Goal: Information Seeking & Learning: Learn about a topic

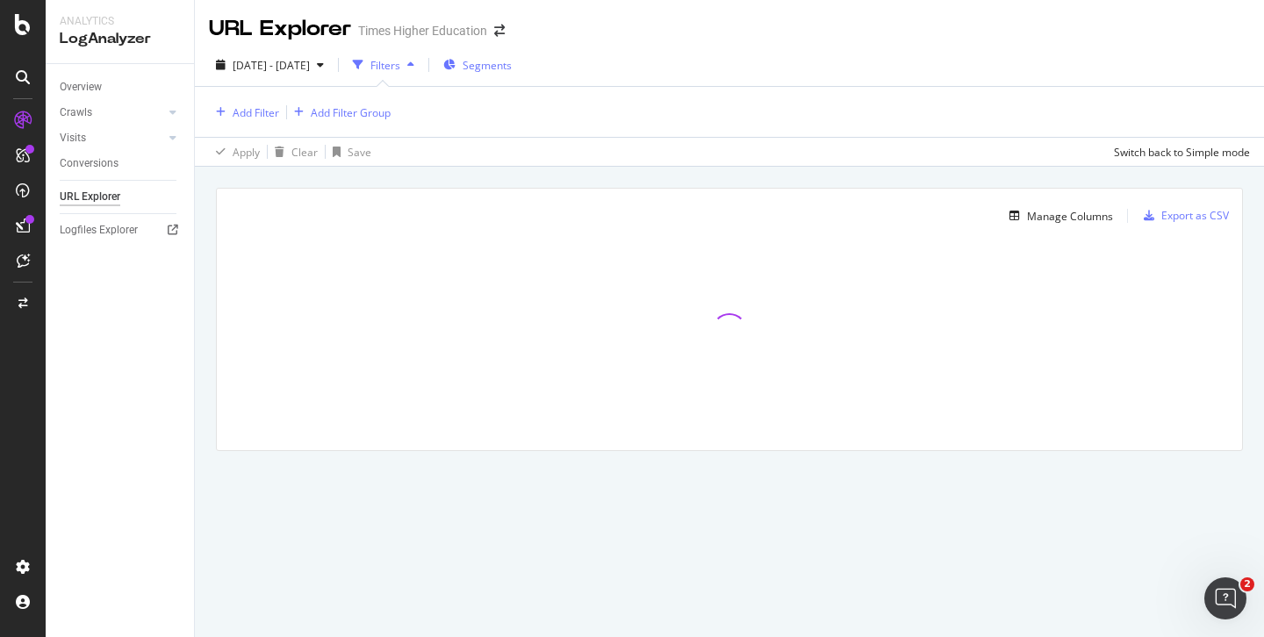
click at [507, 61] on span "Segments" at bounding box center [487, 65] width 49 height 15
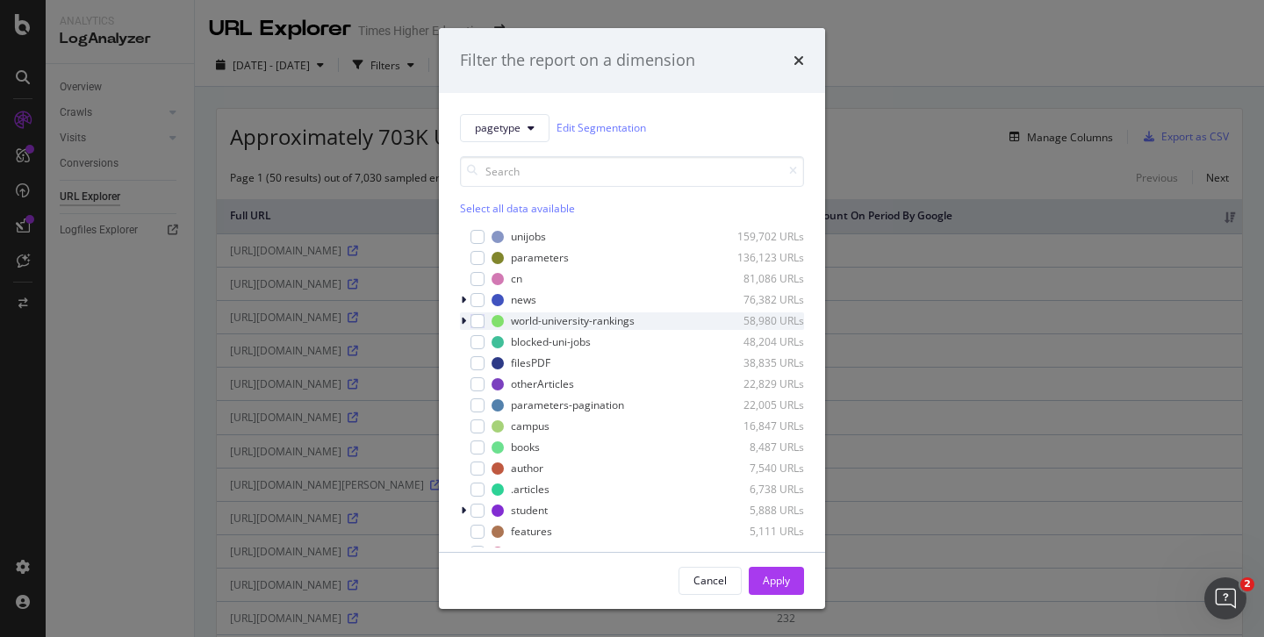
click at [465, 320] on icon "modal" at bounding box center [463, 321] width 5 height 11
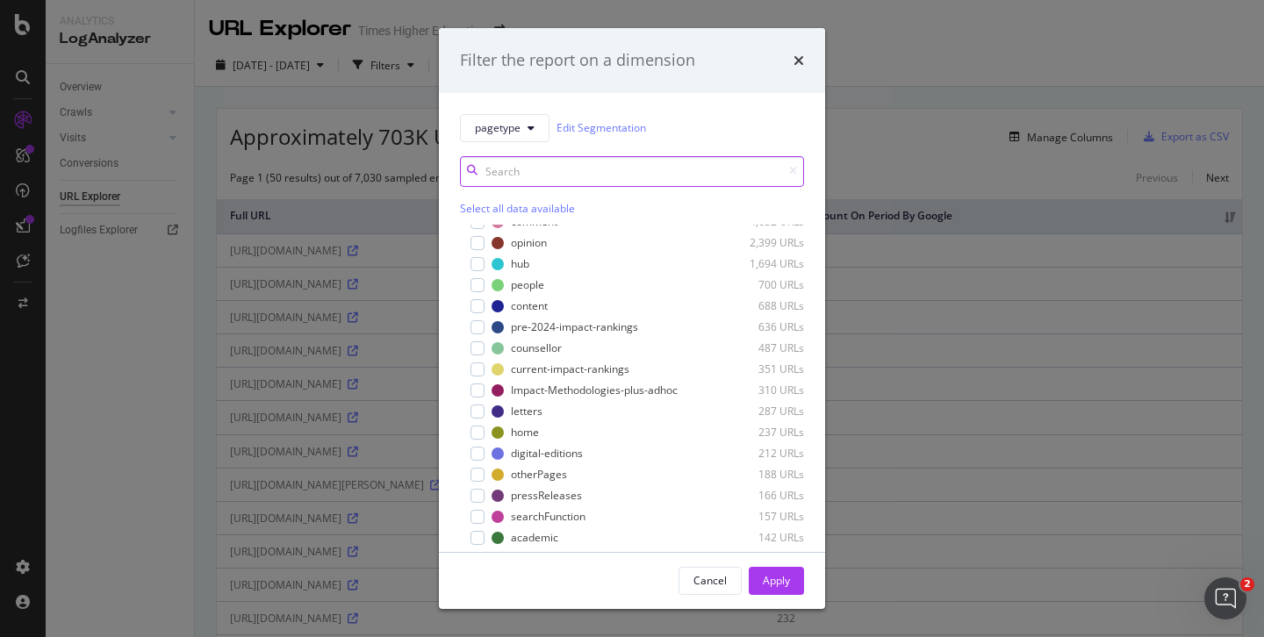
scroll to position [562, 0]
click at [541, 175] on input "modal" at bounding box center [632, 171] width 344 height 31
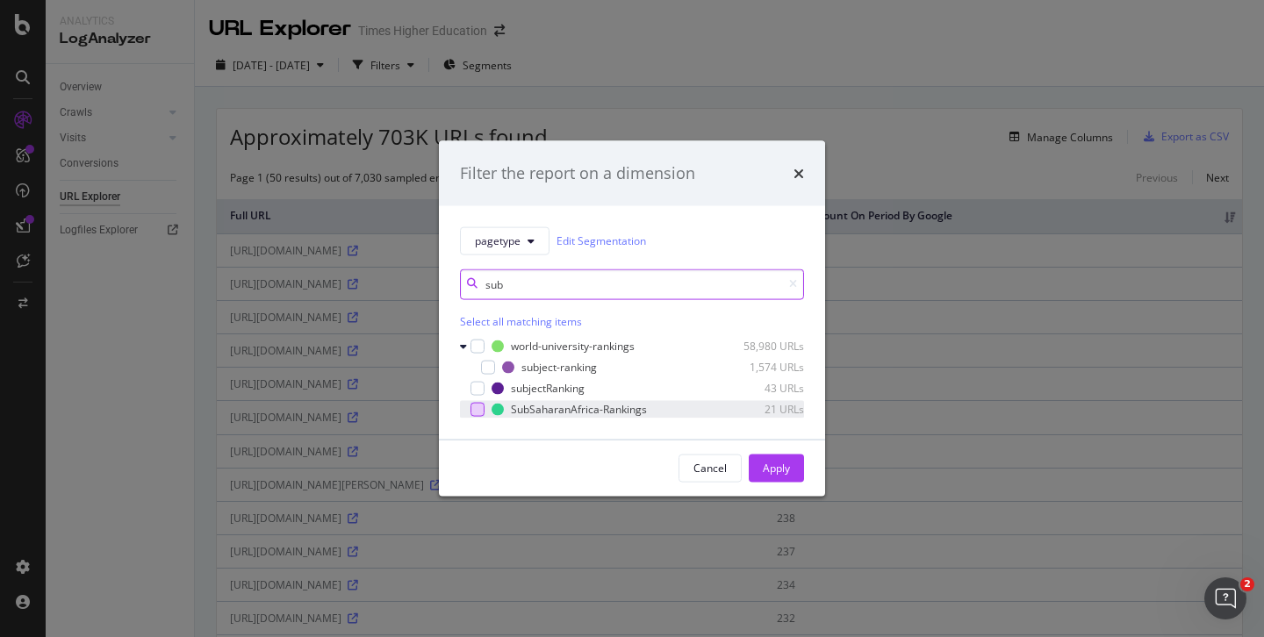
type input "sub"
click at [478, 405] on div "modal" at bounding box center [478, 409] width 14 height 14
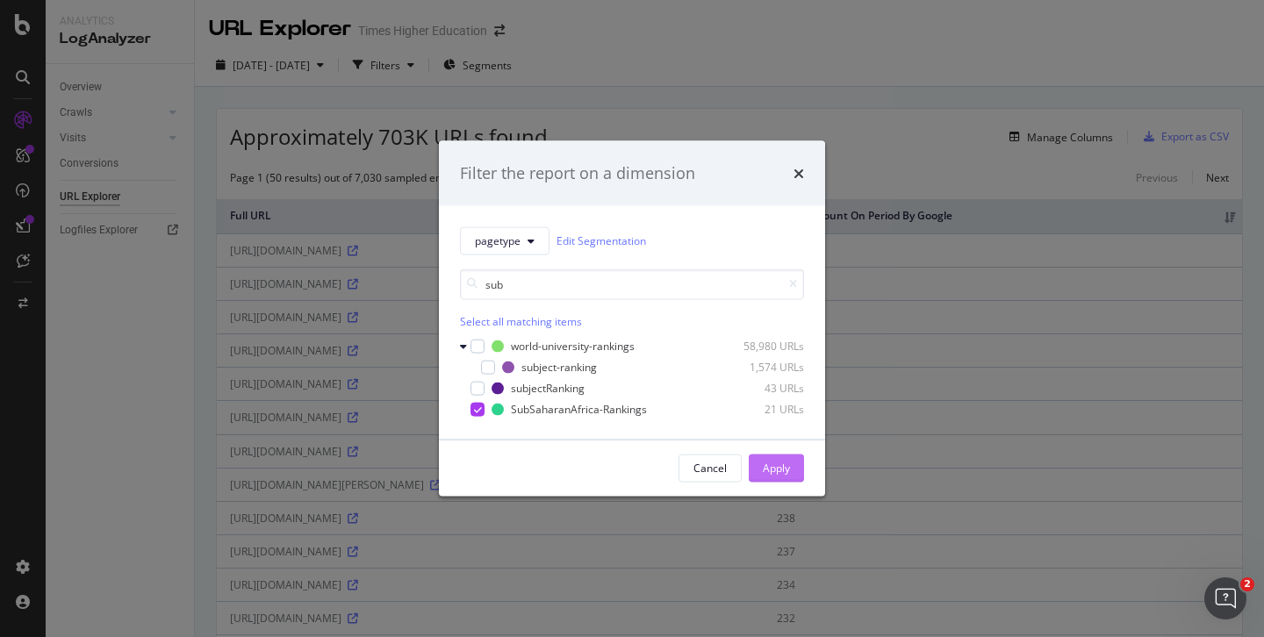
click at [756, 464] on button "Apply" at bounding box center [776, 468] width 55 height 28
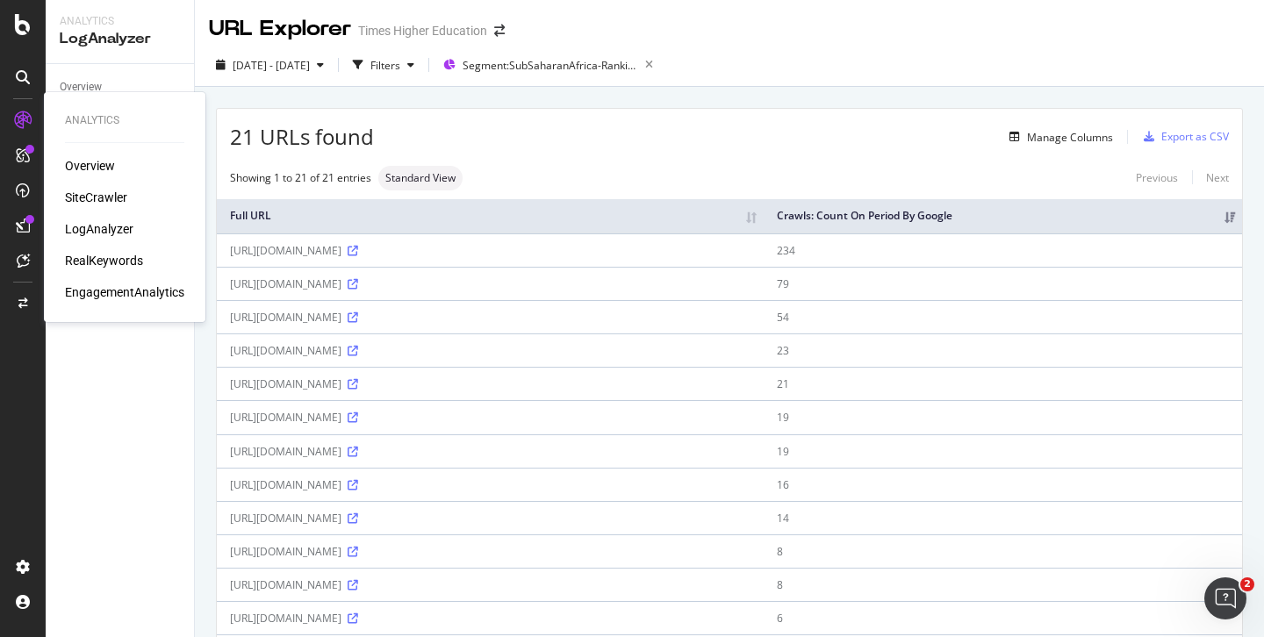
click at [97, 198] on div "SiteCrawler" at bounding box center [96, 198] width 62 height 18
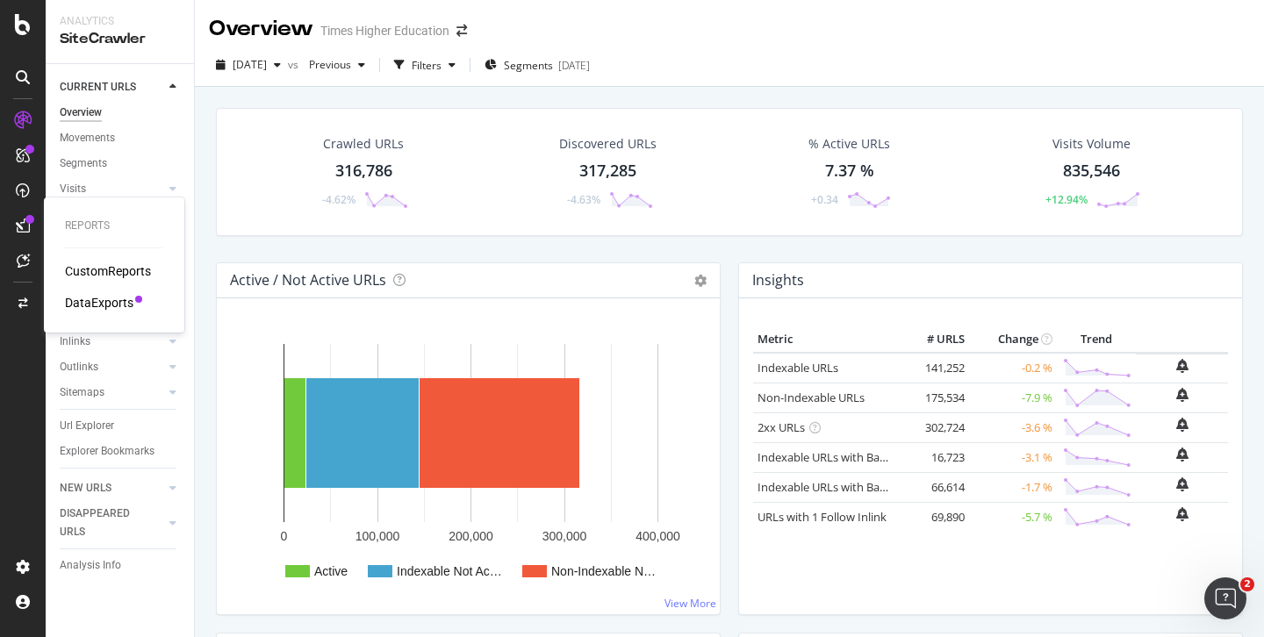
click at [94, 272] on div "CustomReports" at bounding box center [108, 272] width 86 height 18
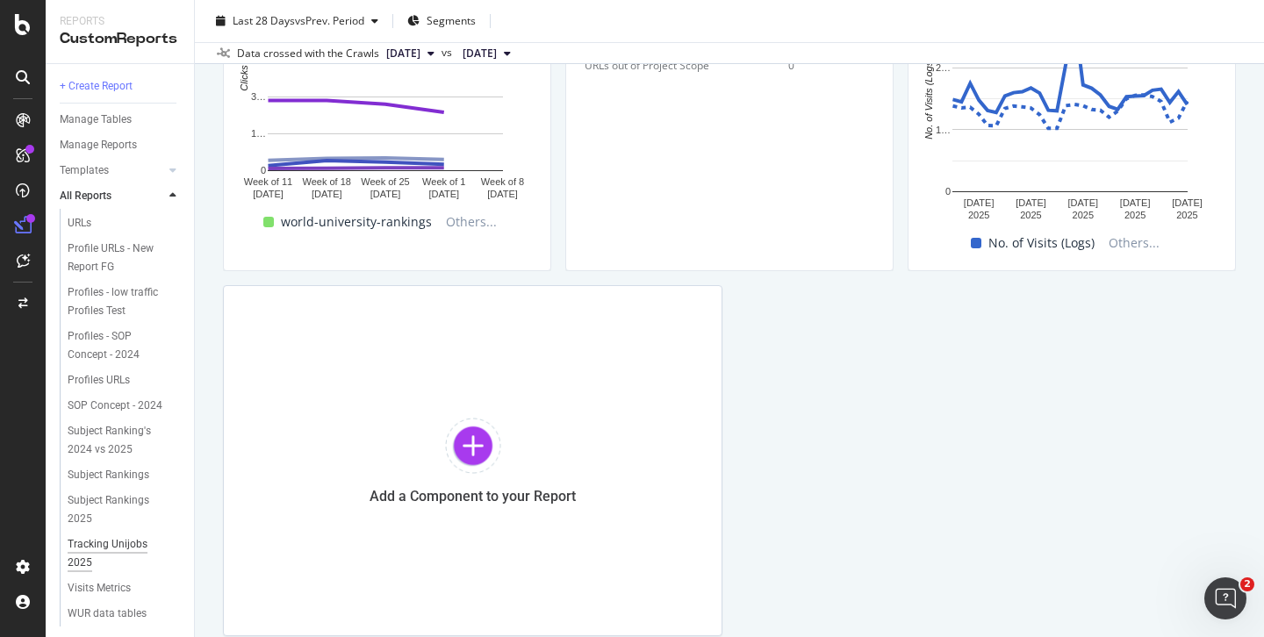
scroll to position [636, 0]
click at [103, 605] on div "WUR data tables dashboard" at bounding box center [118, 623] width 101 height 37
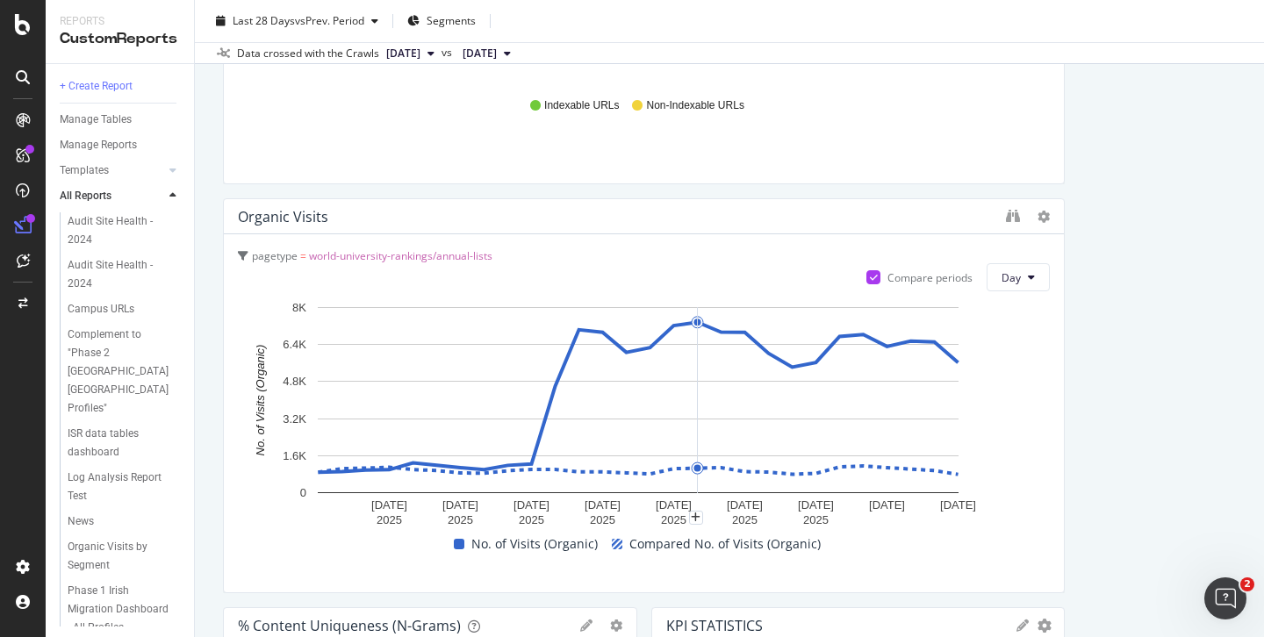
scroll to position [2062, 0]
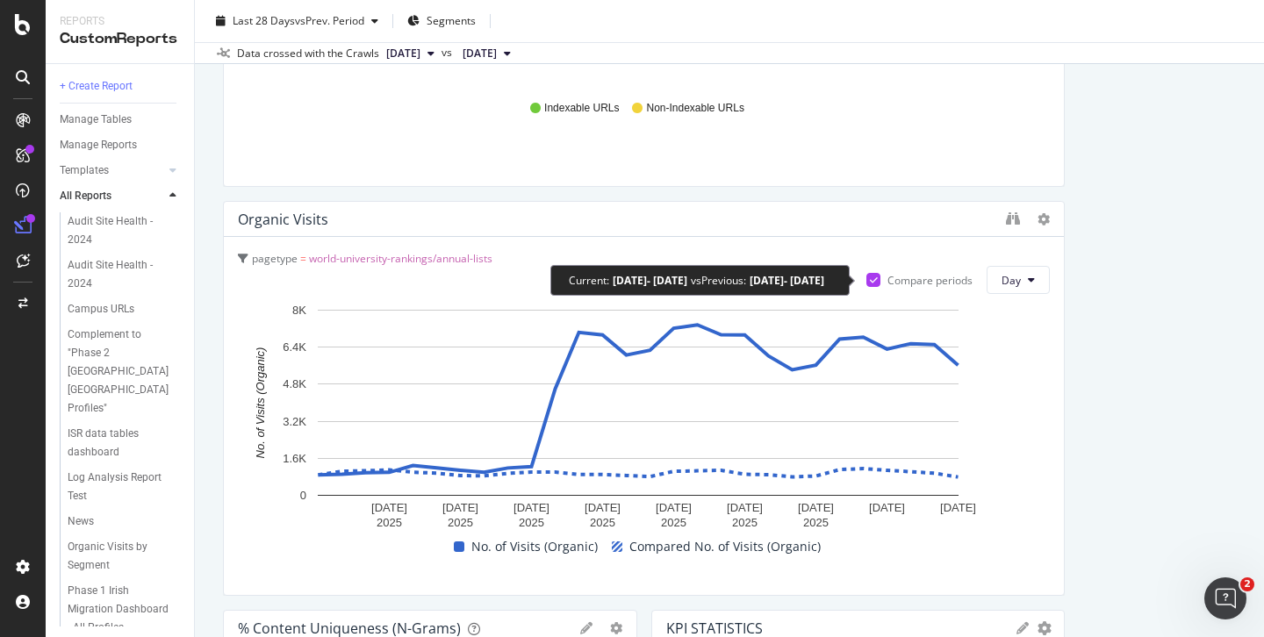
click at [925, 277] on div "Compare periods" at bounding box center [930, 280] width 85 height 15
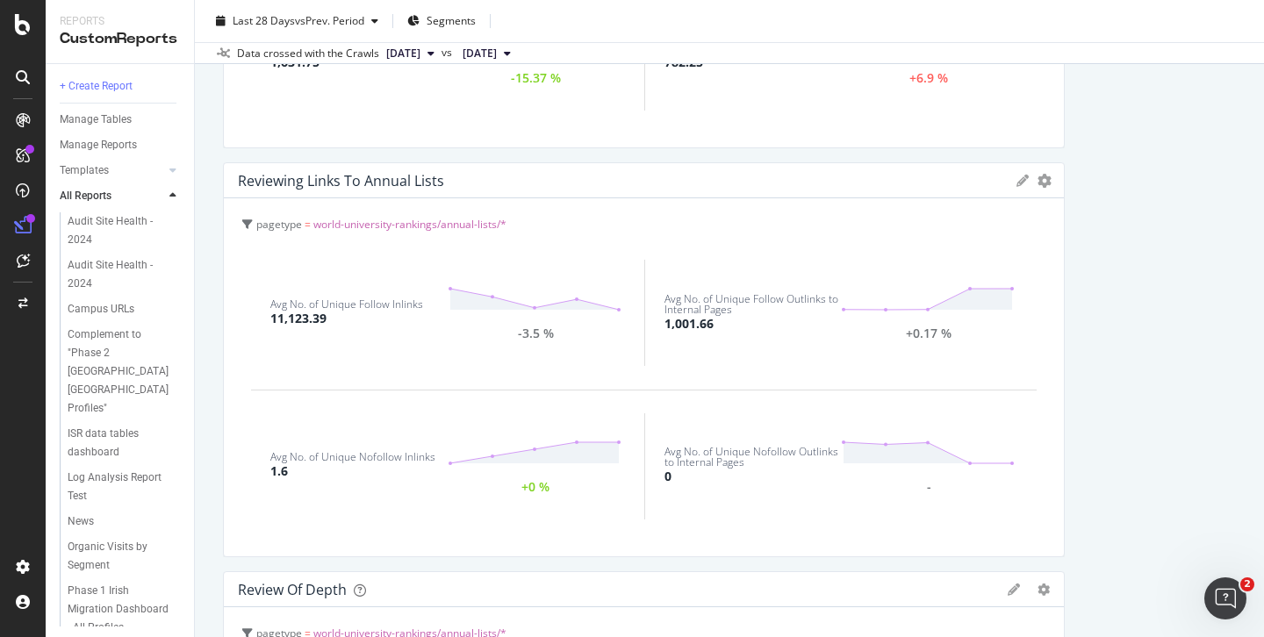
scroll to position [1285, 0]
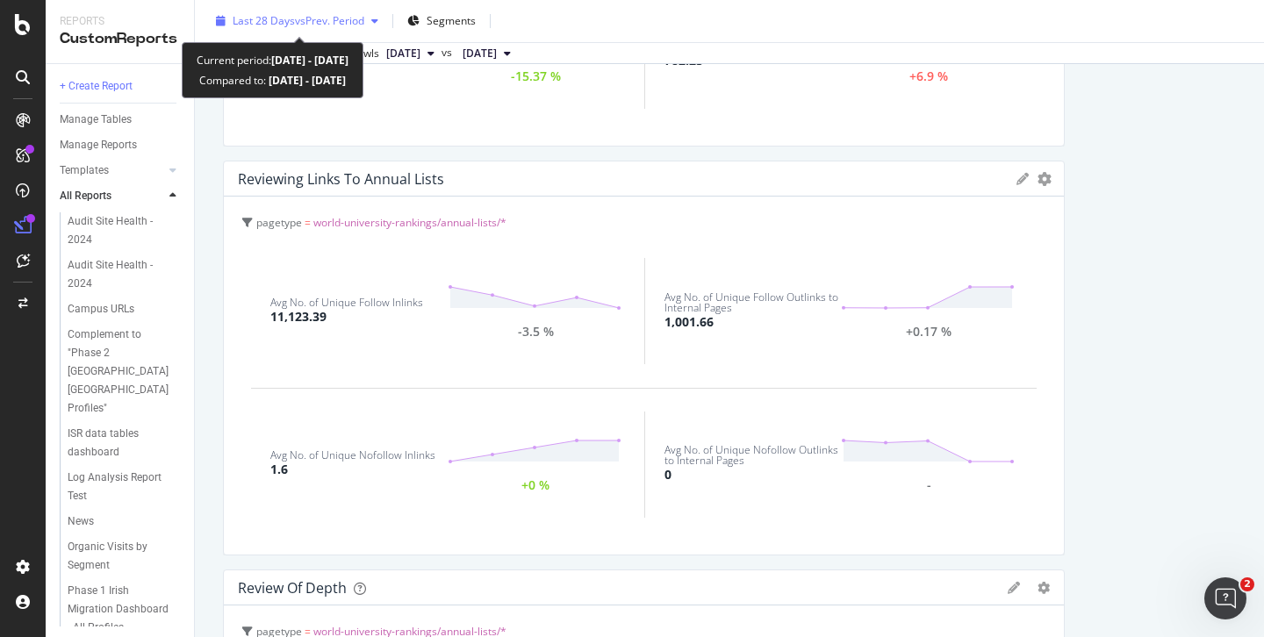
click at [307, 21] on span "vs Prev. Period" at bounding box center [329, 20] width 69 height 15
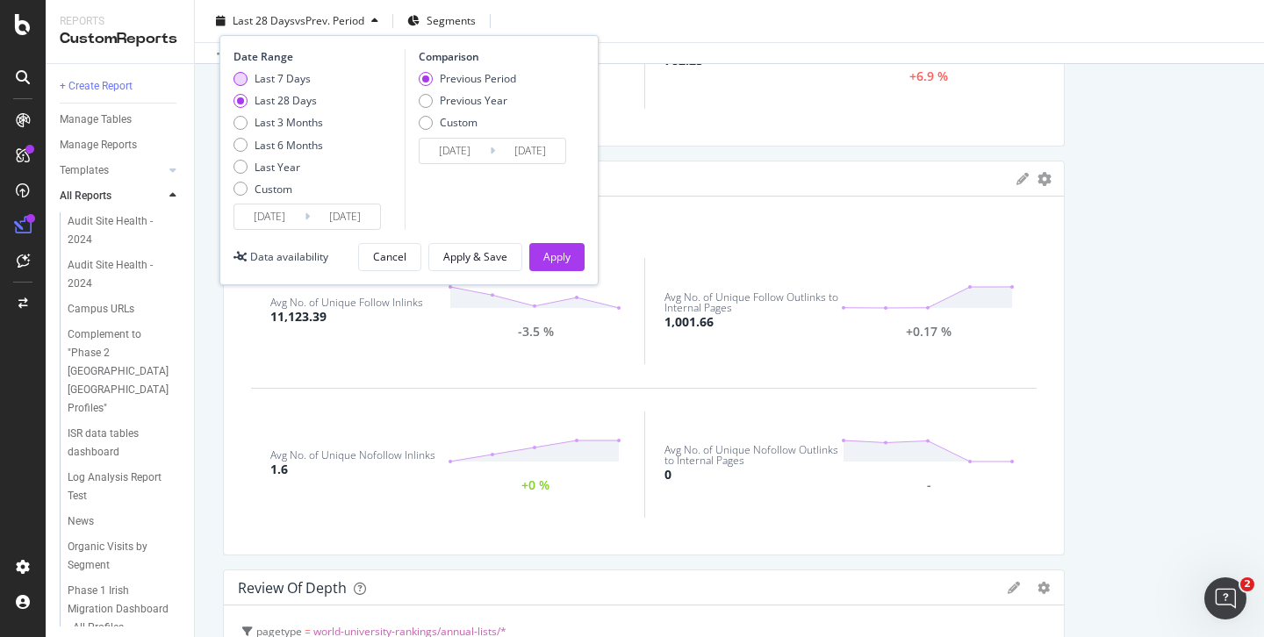
click at [248, 76] on div "Last 7 Days" at bounding box center [279, 78] width 90 height 15
type input "2025/08/31"
type input "2025/08/24"
type input "2025/08/30"
click at [569, 243] on button "Apply" at bounding box center [556, 257] width 55 height 28
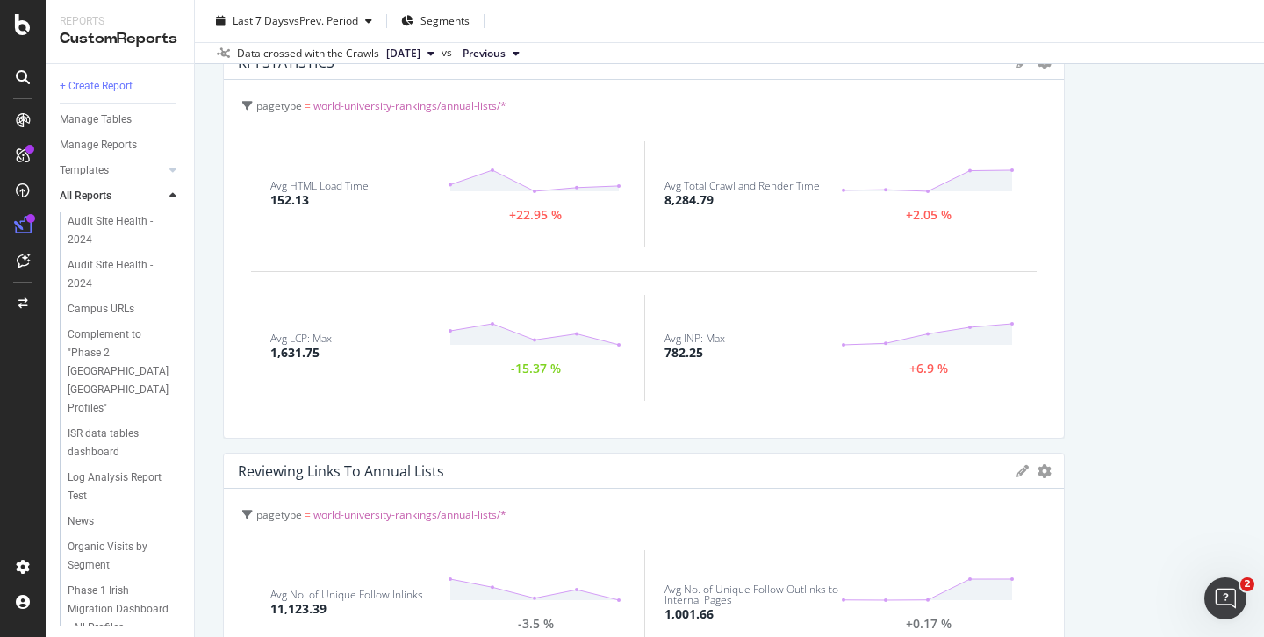
scroll to position [964, 0]
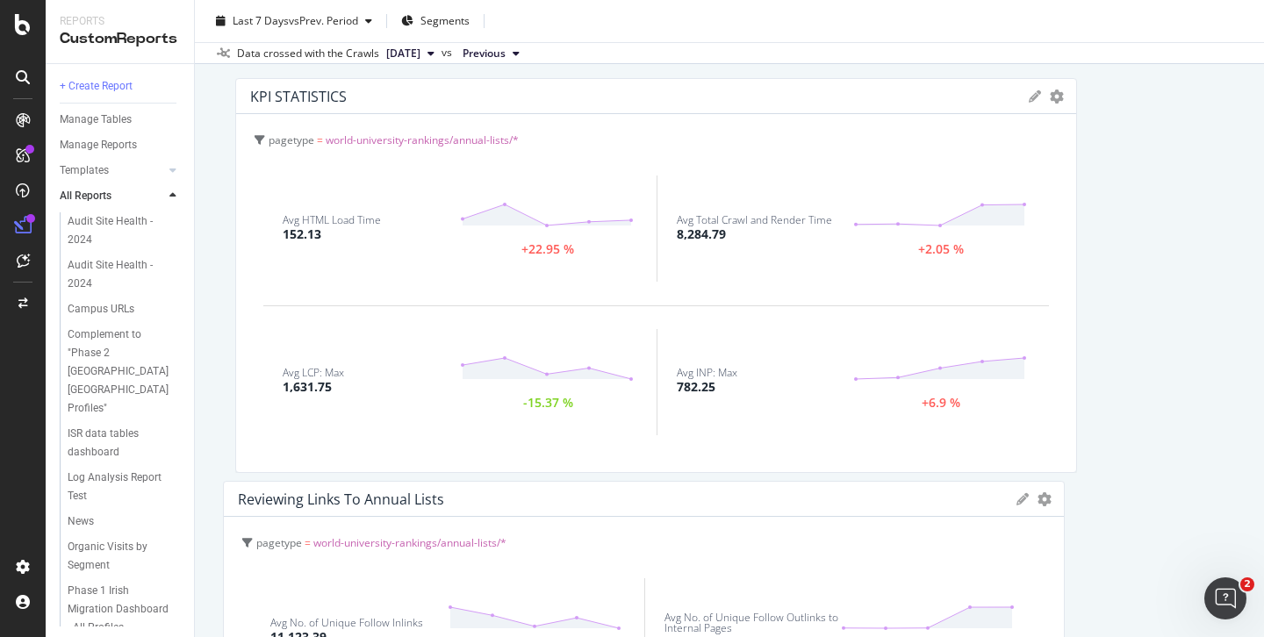
drag, startPoint x: 654, startPoint y: 366, endPoint x: 632, endPoint y: 364, distance: 22.0
click at [632, 364] on div "Avg HTML Load Time 152.13 +22.95 % Avg Total Crawl and Render Time 8,284.79 +2.…" at bounding box center [656, 306] width 812 height 306
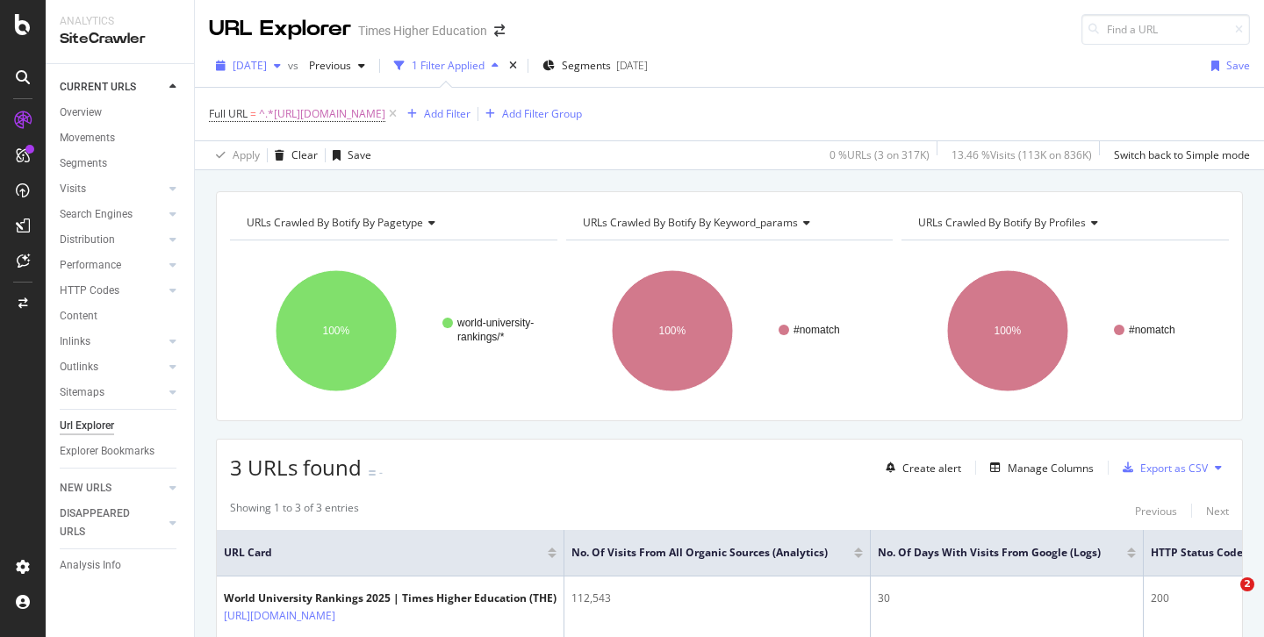
click at [267, 58] on span "[DATE]" at bounding box center [250, 65] width 34 height 15
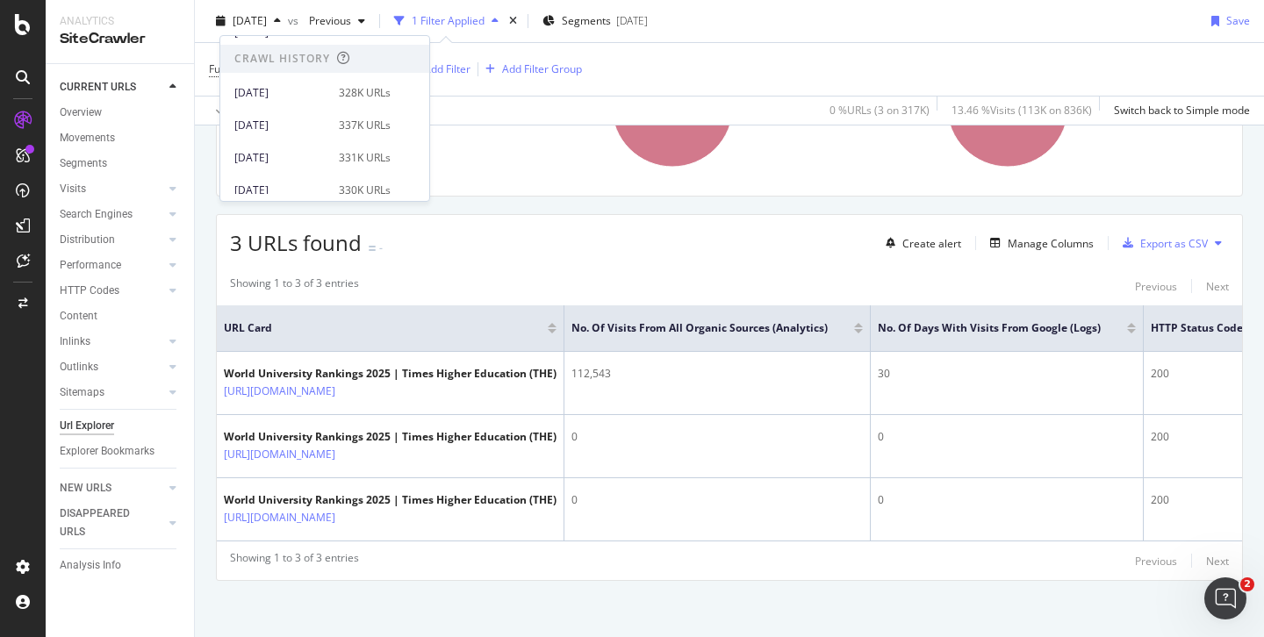
scroll to position [349, 0]
click at [282, 88] on div "[DATE]" at bounding box center [281, 89] width 94 height 16
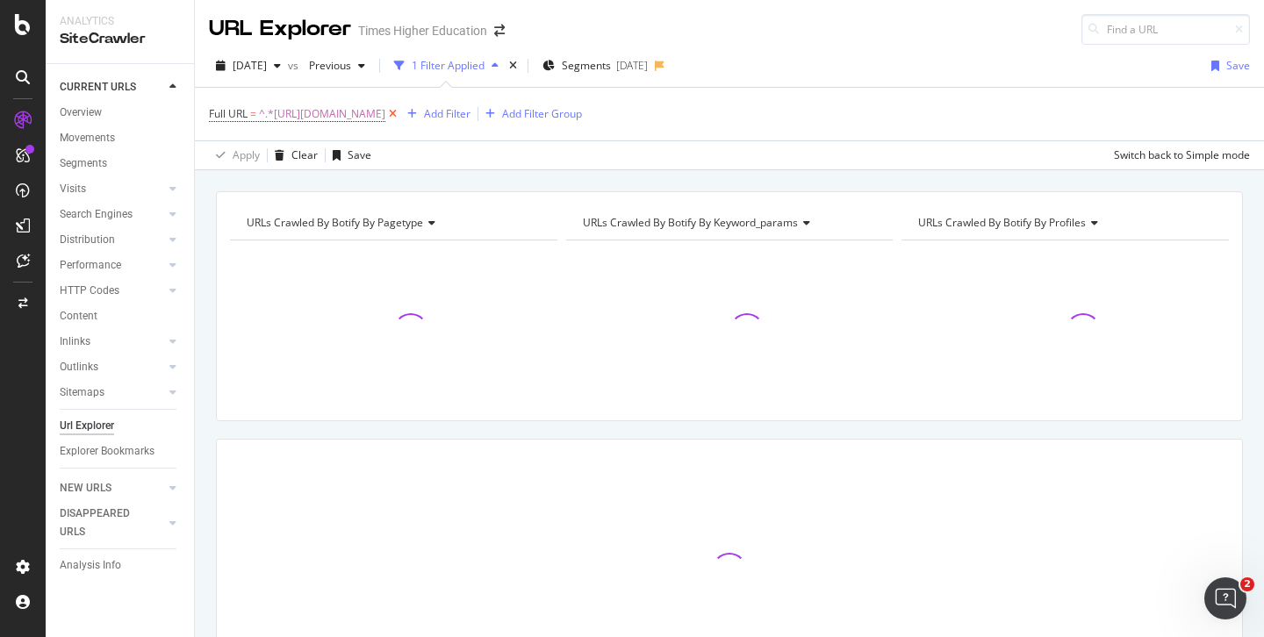
click at [400, 119] on icon at bounding box center [392, 114] width 15 height 18
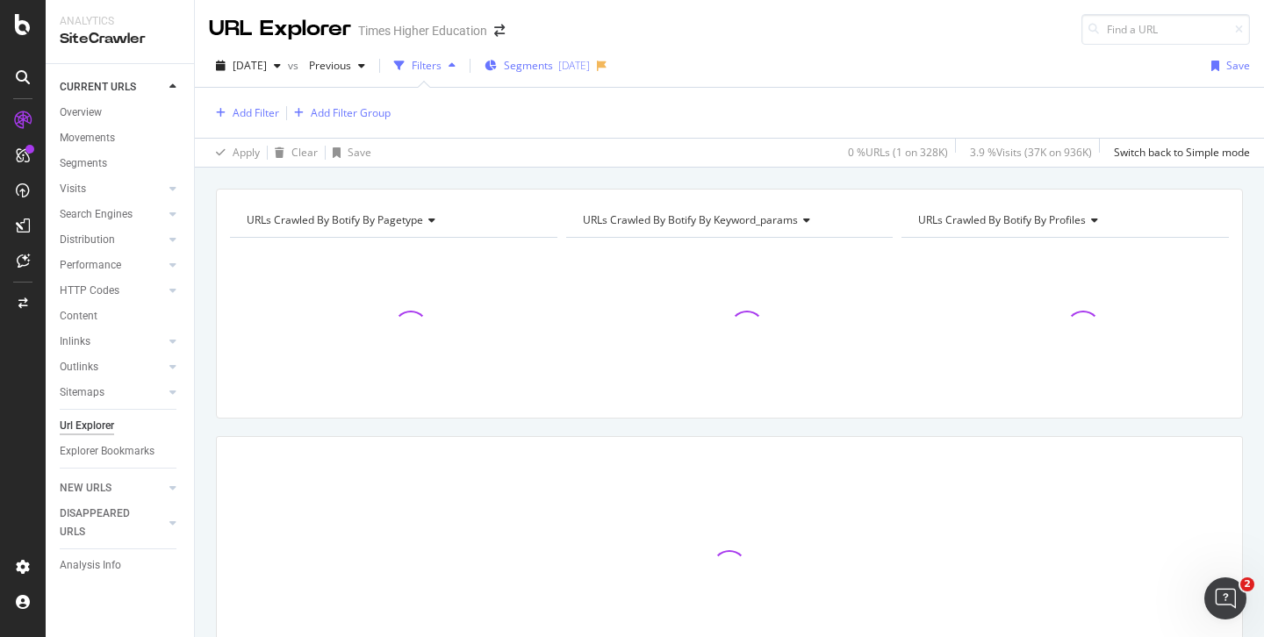
click at [590, 68] on div "[DATE]" at bounding box center [574, 65] width 32 height 15
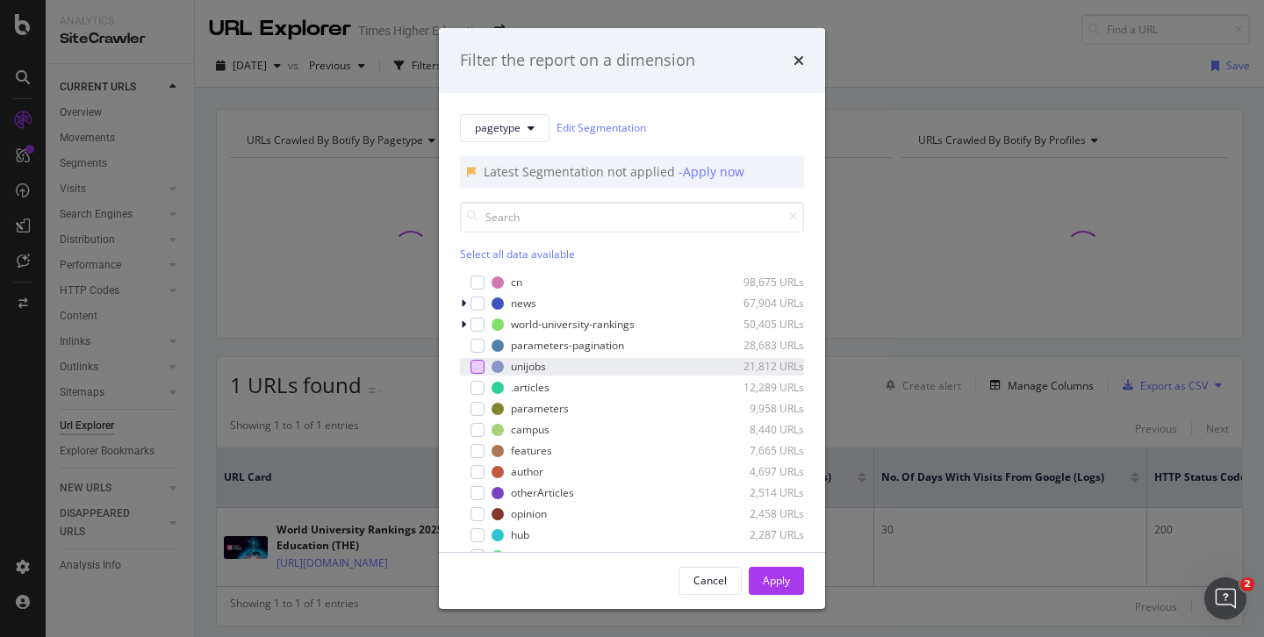
click at [471, 369] on div "modal" at bounding box center [478, 367] width 14 height 14
click at [771, 587] on div "Apply" at bounding box center [776, 580] width 27 height 15
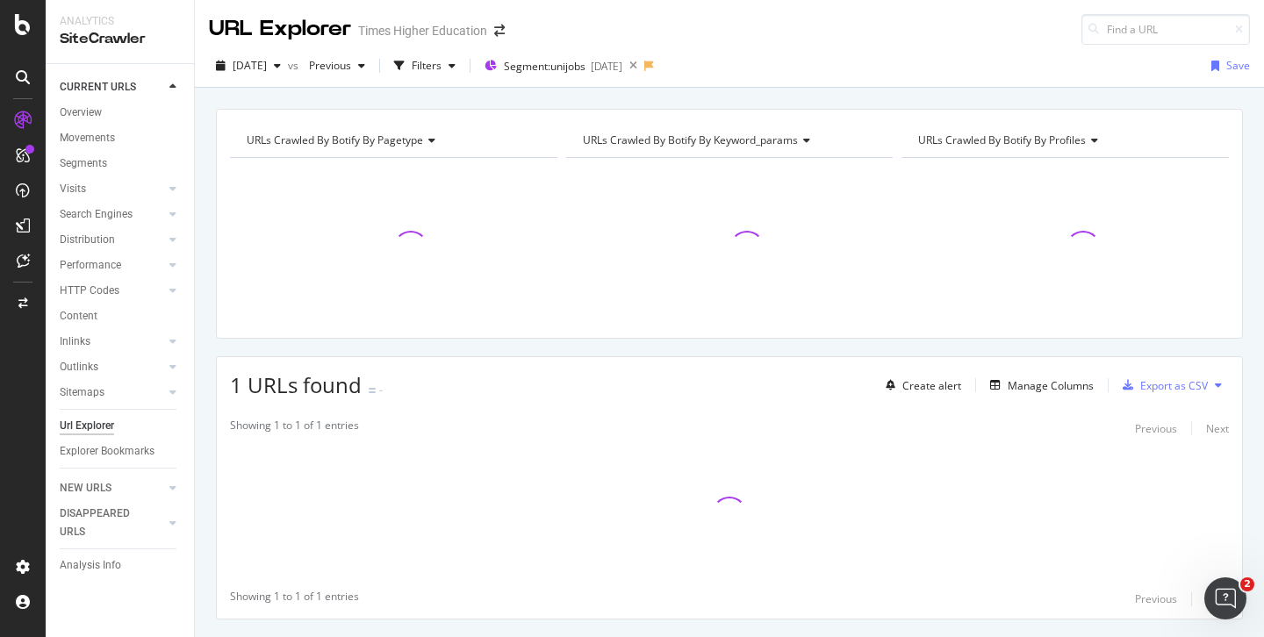
click at [773, 584] on div "Showing 1 to 1 of 1 entries Previous Next Showing 1 to 1 of 1 entries Previous …" at bounding box center [730, 514] width 1026 height 210
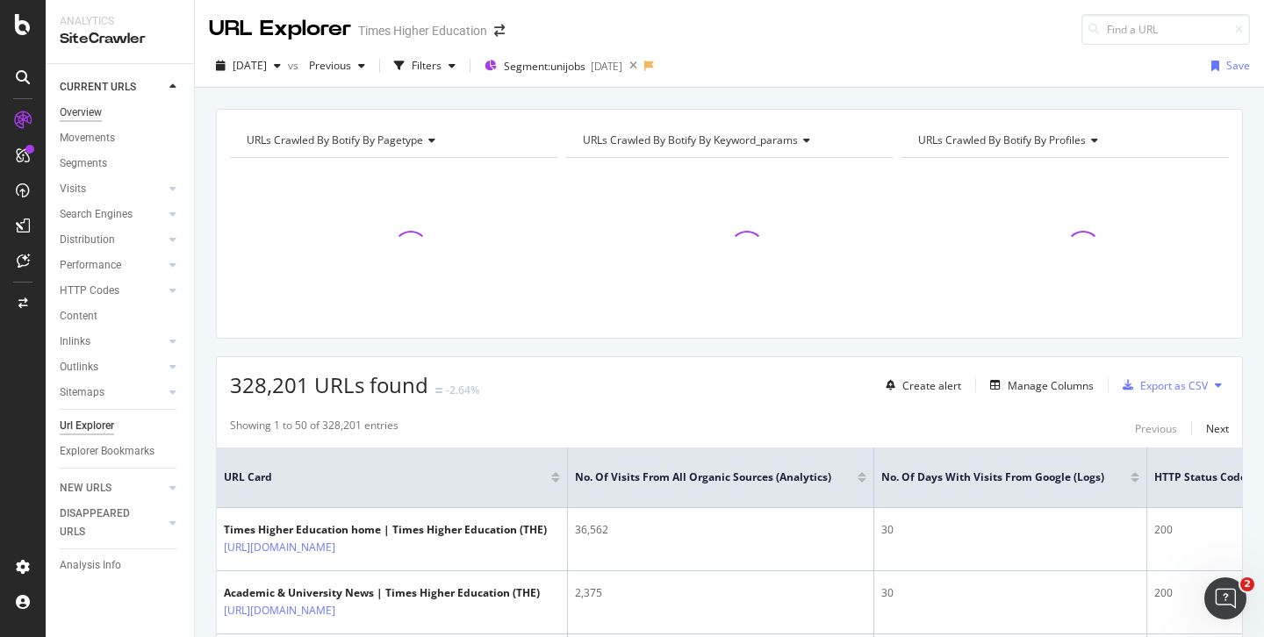
click at [78, 113] on div "Overview" at bounding box center [81, 113] width 42 height 18
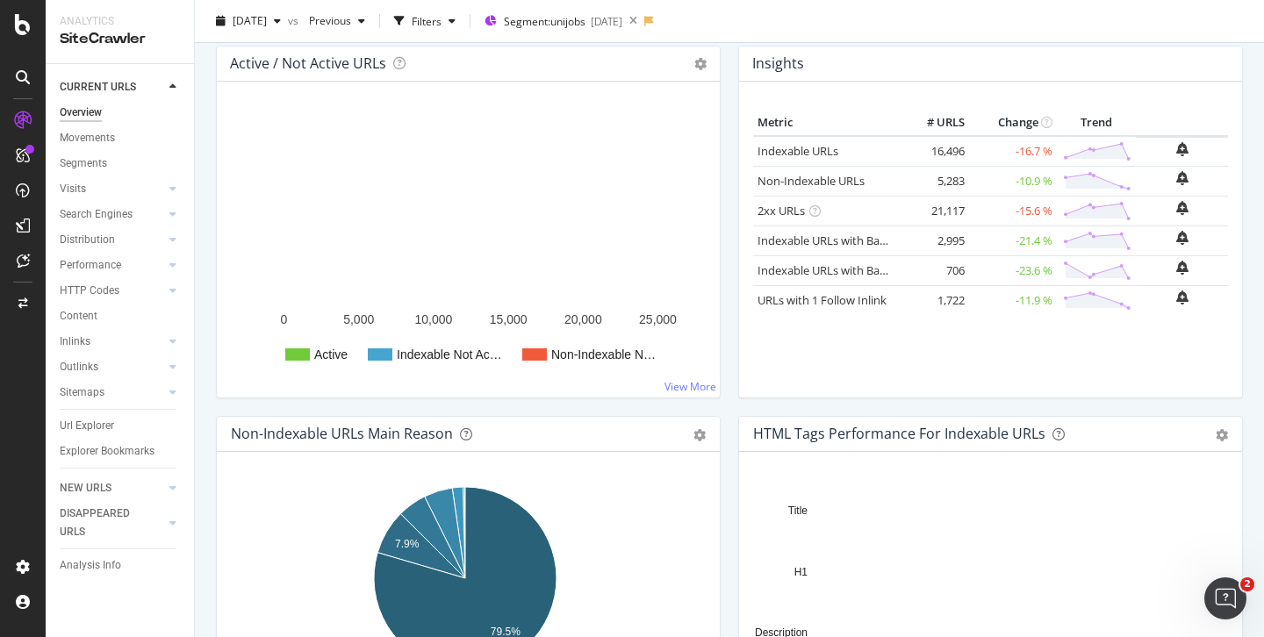
scroll to position [213, 0]
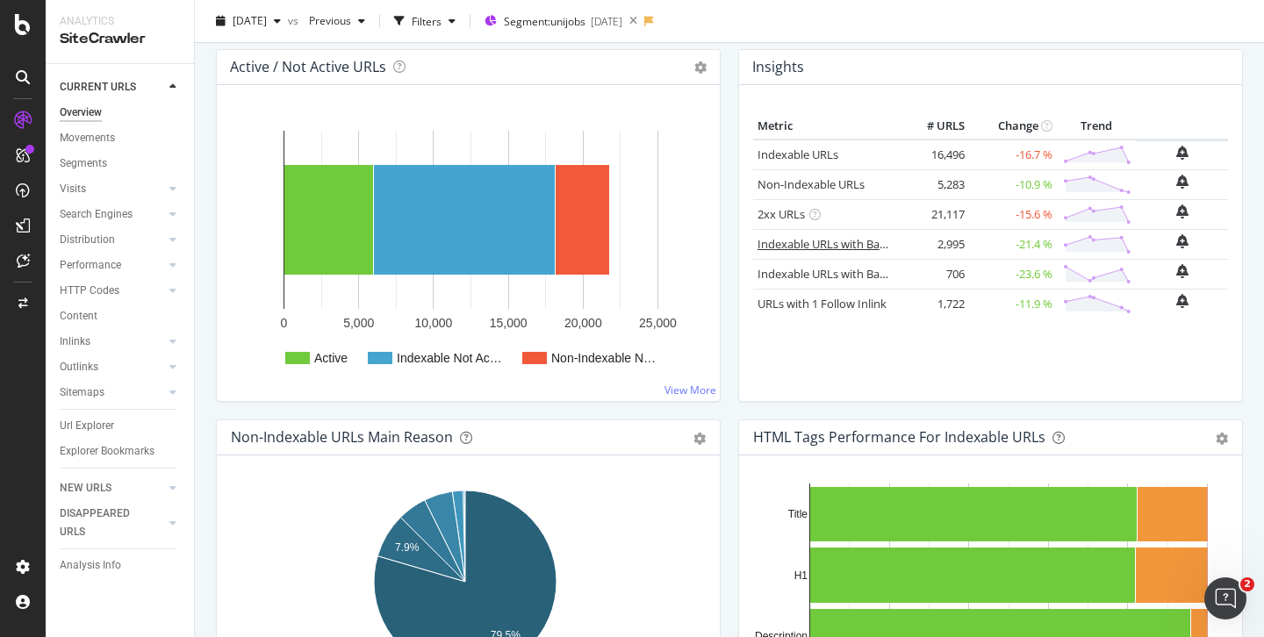
click at [836, 243] on link "Indexable URLs with Bad H1" at bounding box center [831, 244] width 147 height 16
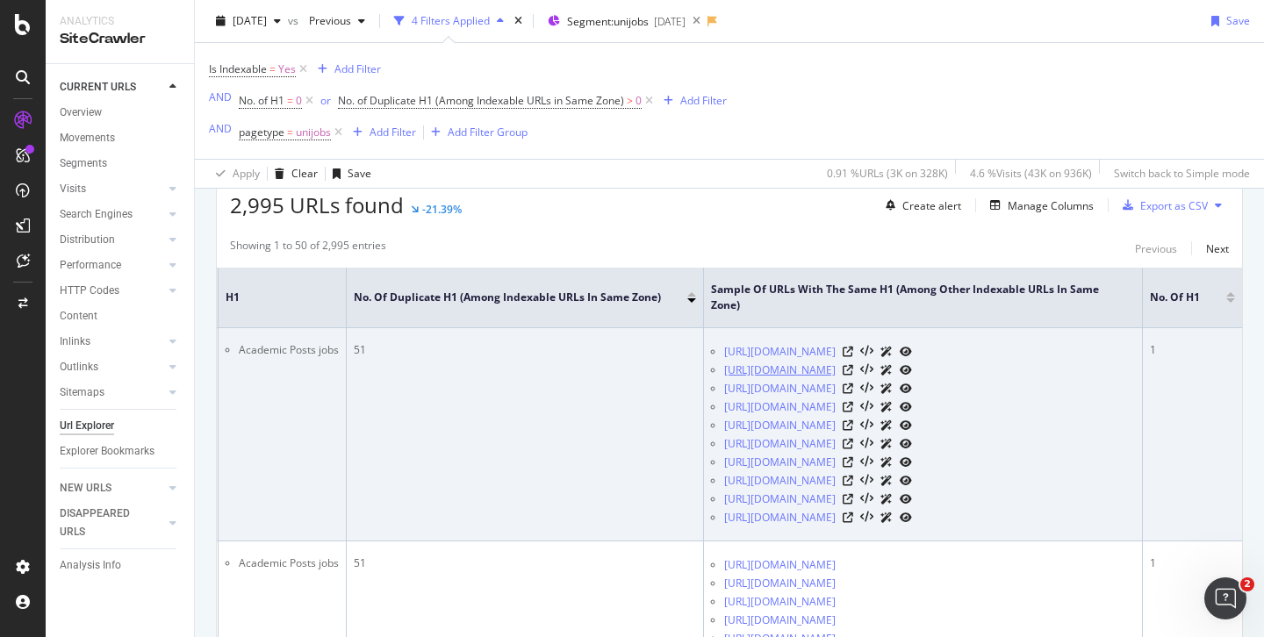
scroll to position [325, 0]
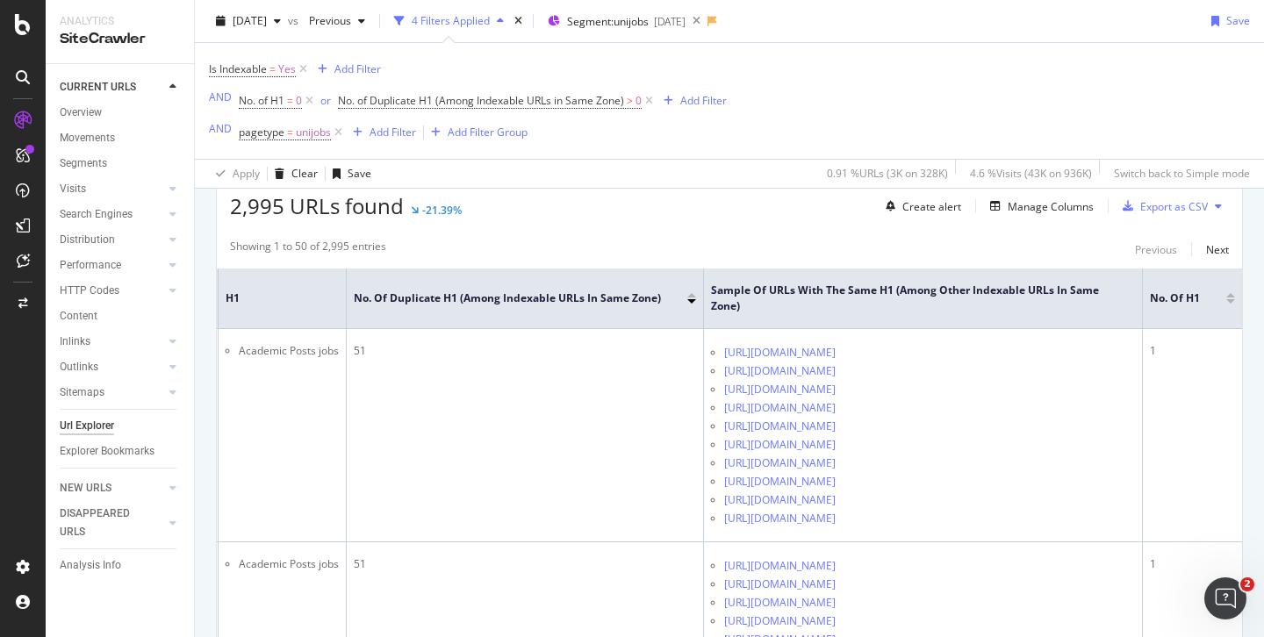
click at [580, 313] on div "URLs Crawled By Botify By pagetype Chart (by Value) Table Expand Export as CSV …" at bounding box center [729, 111] width 1069 height 404
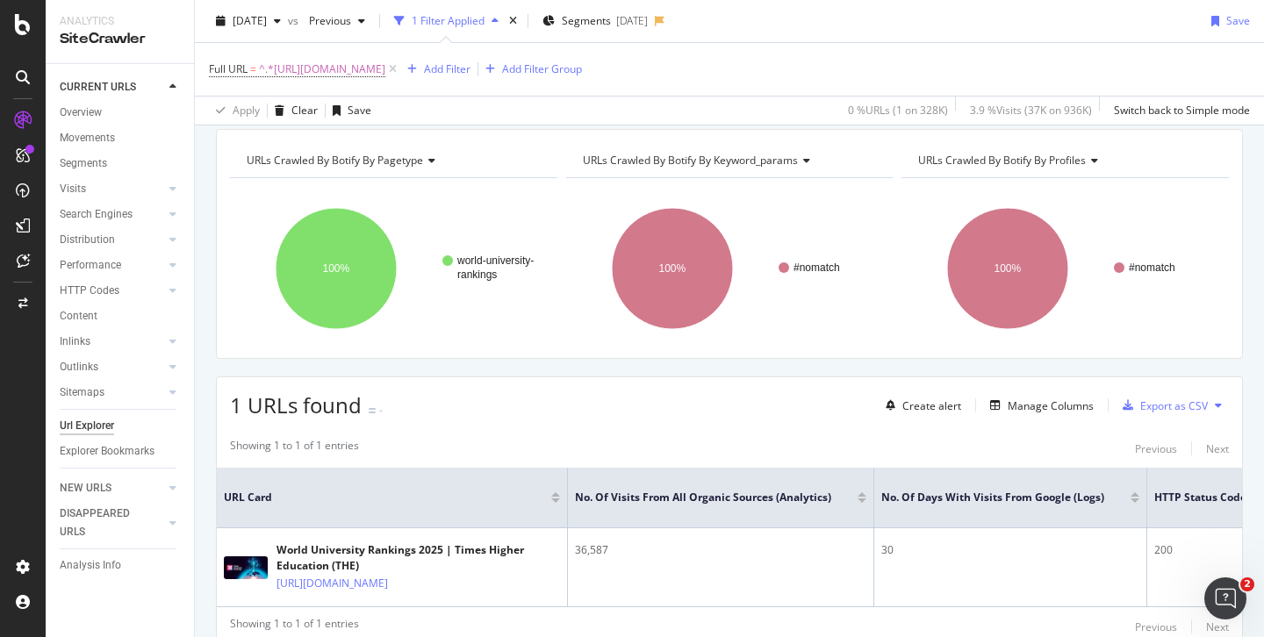
scroll to position [66, 0]
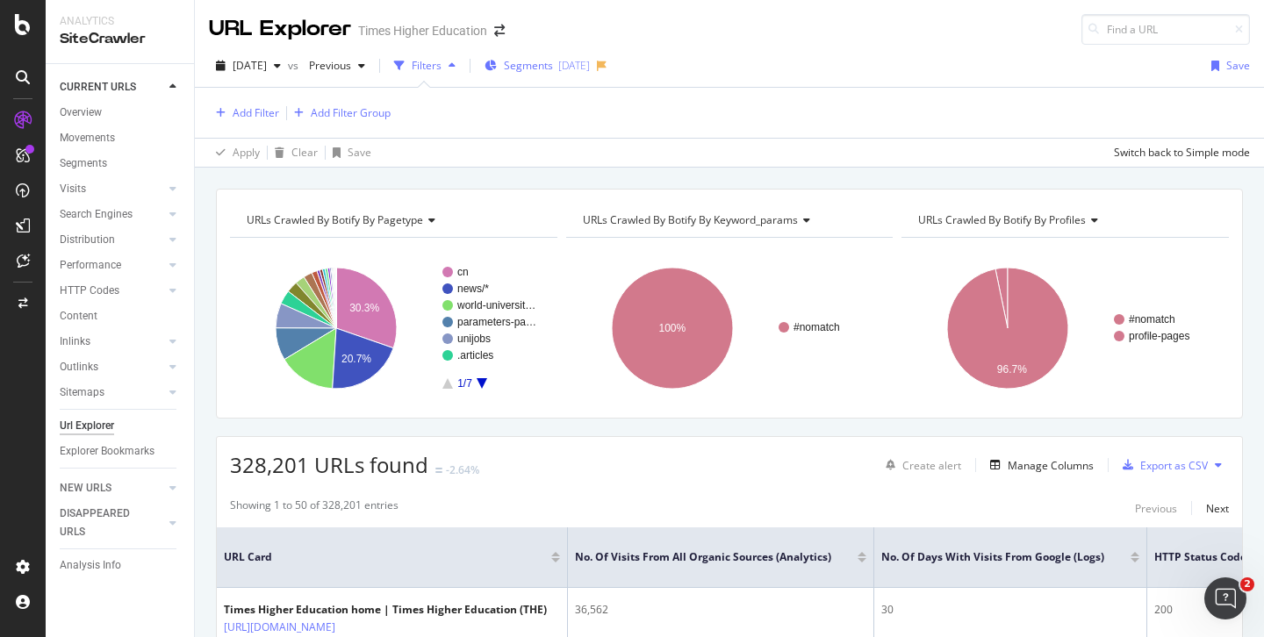
click at [543, 71] on span "Segments" at bounding box center [528, 65] width 49 height 15
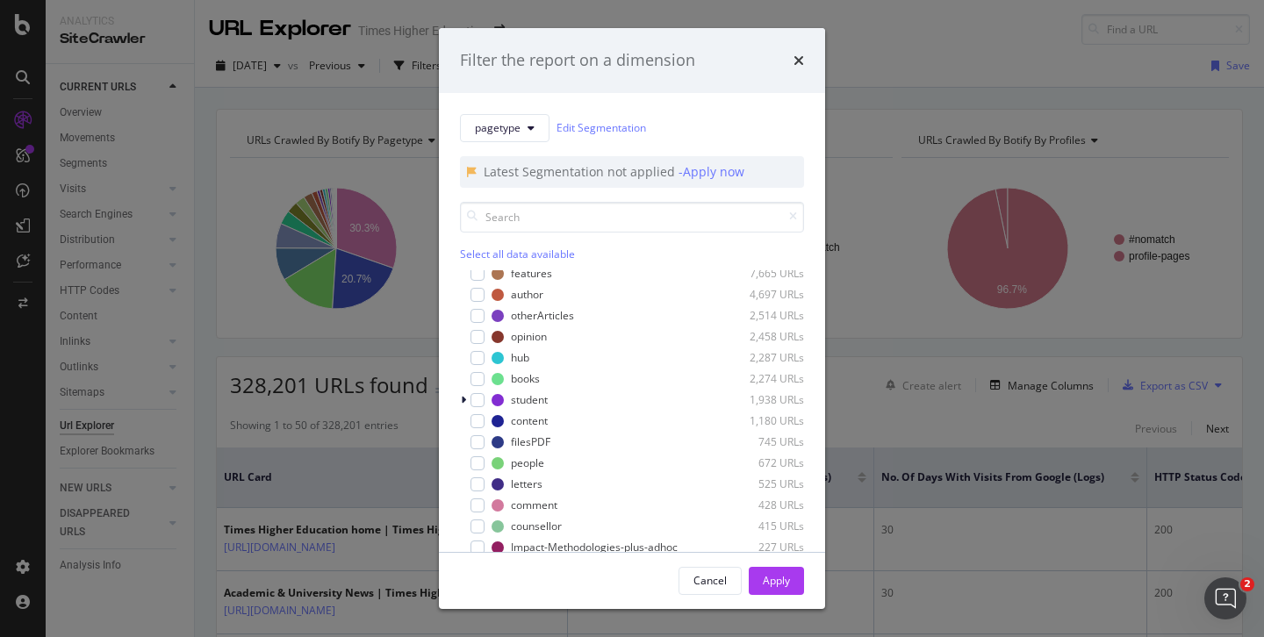
scroll to position [127, 0]
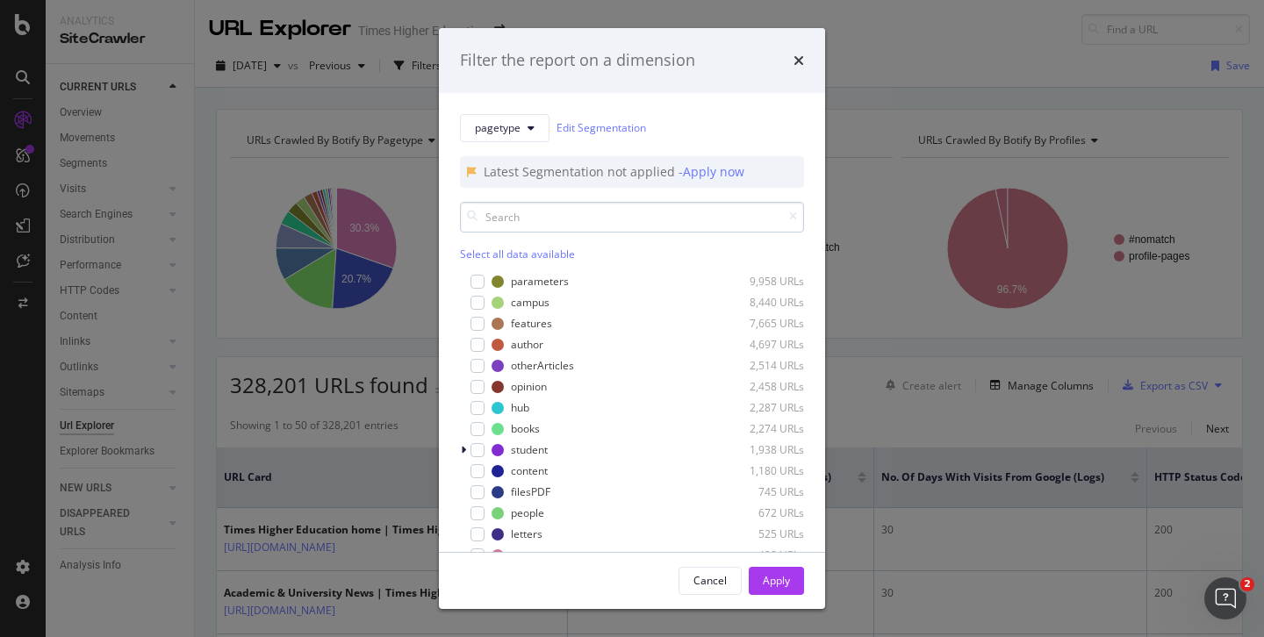
click at [521, 222] on input "modal" at bounding box center [632, 217] width 344 height 31
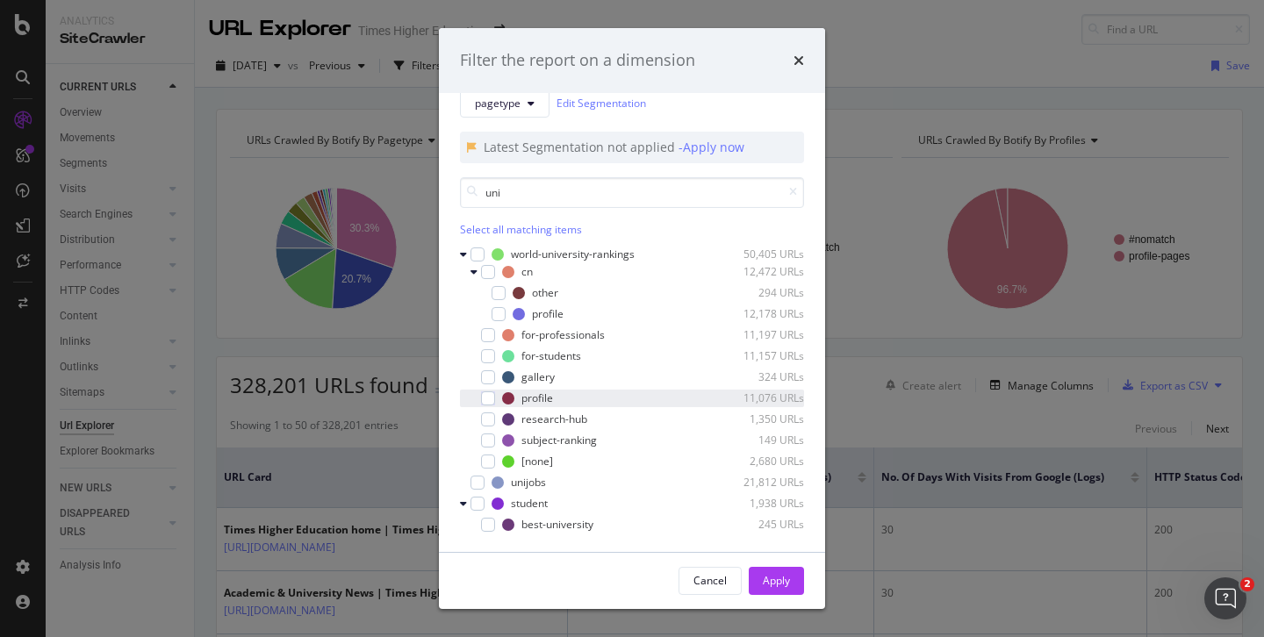
scroll to position [26, 0]
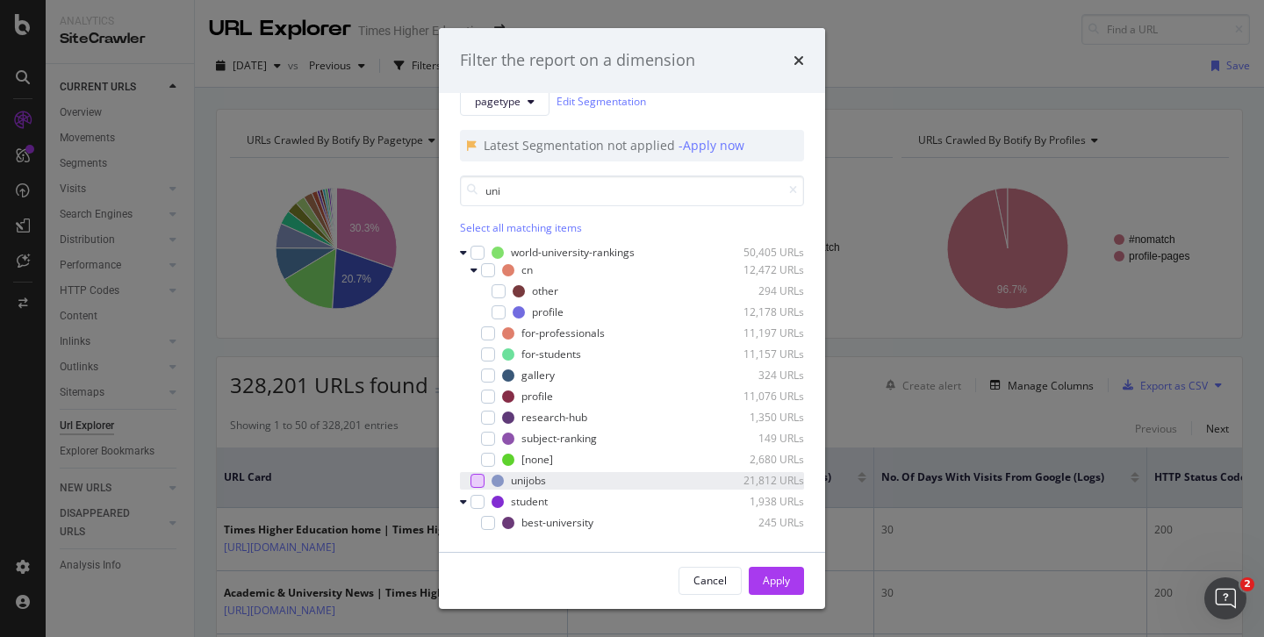
type input "uni"
click at [474, 476] on div "modal" at bounding box center [478, 481] width 14 height 14
click at [765, 582] on div "Apply" at bounding box center [776, 580] width 27 height 15
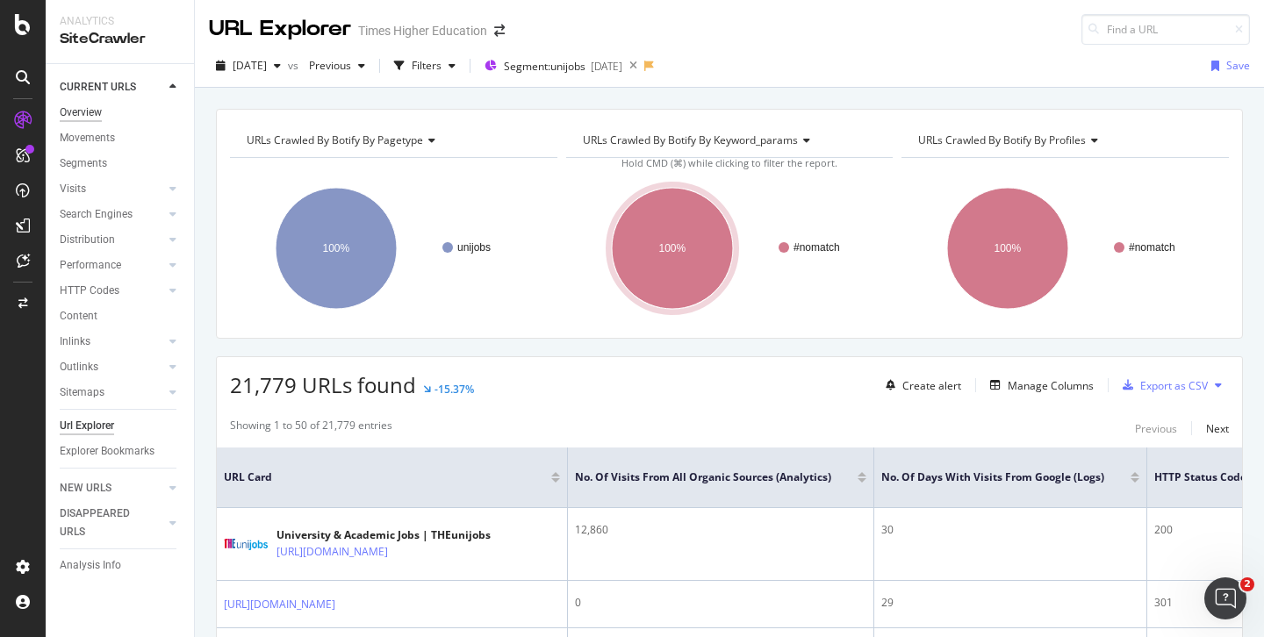
click at [92, 110] on div "Overview" at bounding box center [81, 113] width 42 height 18
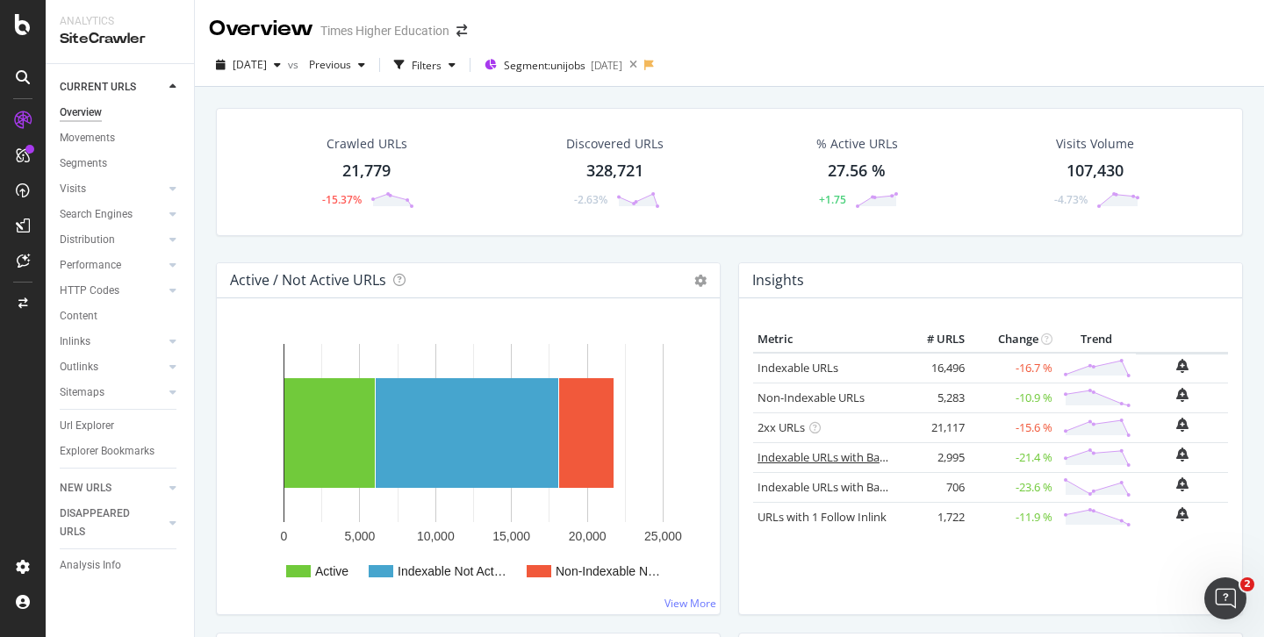
click at [801, 459] on link "Indexable URLs with Bad H1" at bounding box center [831, 458] width 147 height 16
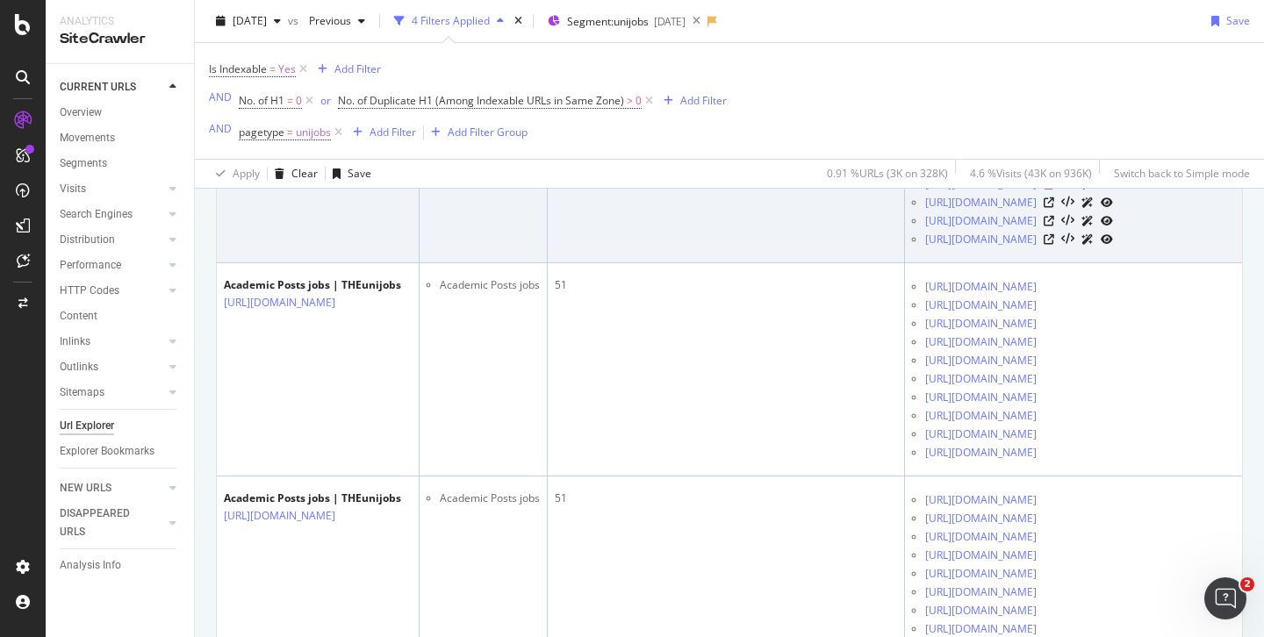
scroll to position [798, 0]
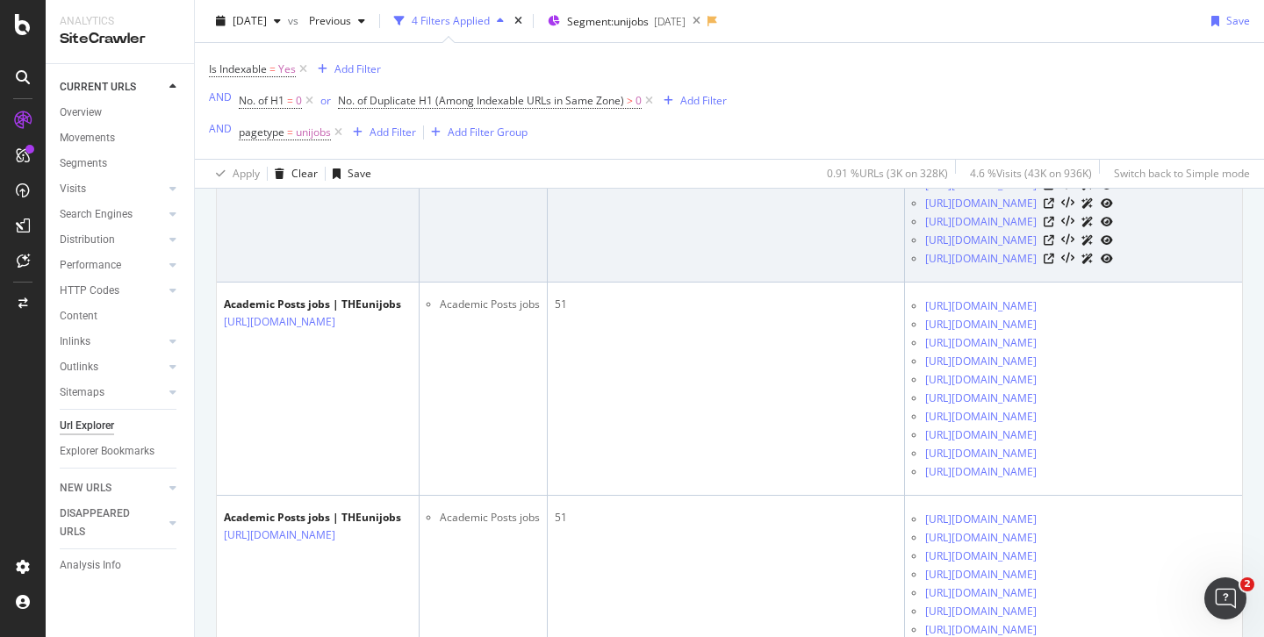
click at [335, 118] on link "https://www.timeshighereducation.com/unijobs/listings/academic-posts/40/" at bounding box center [280, 109] width 112 height 18
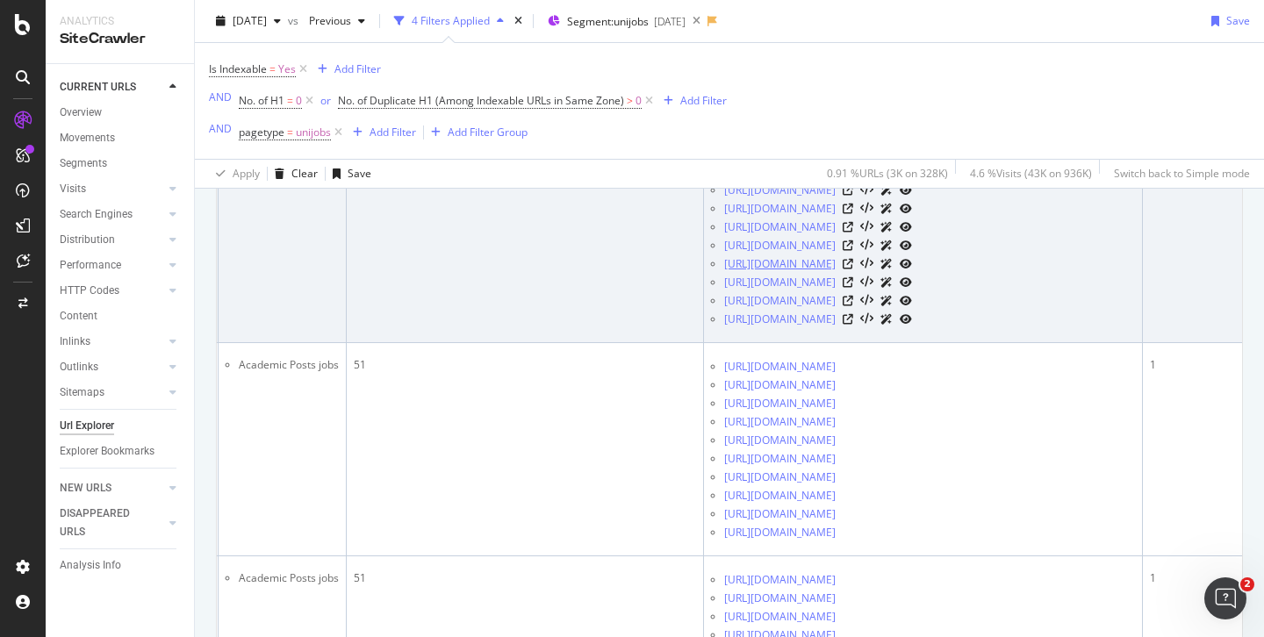
scroll to position [507, 0]
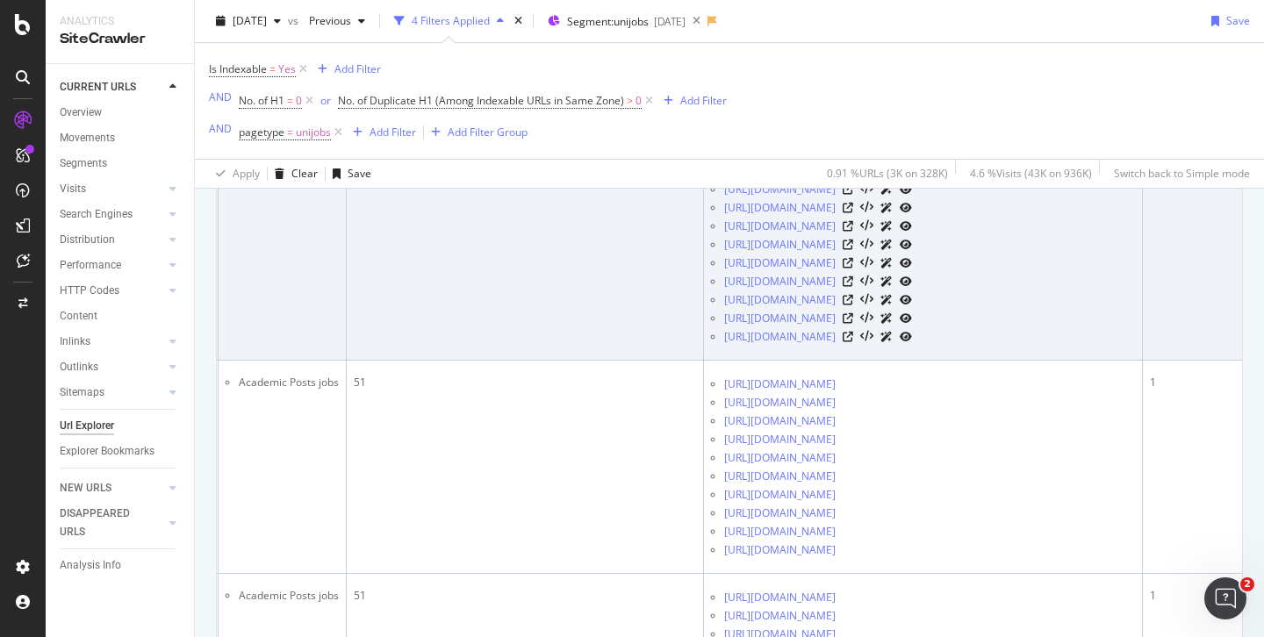
click at [912, 195] on icon at bounding box center [906, 189] width 12 height 11
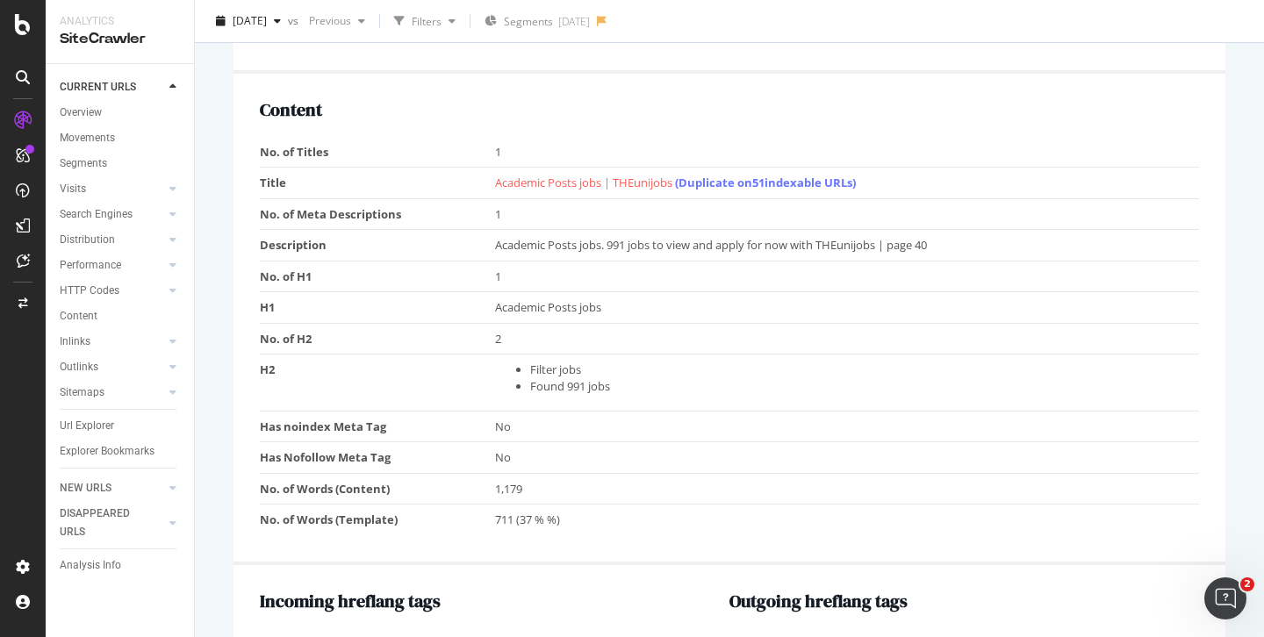
scroll to position [1149, 0]
click at [749, 186] on link "(Duplicate on 51 indexable URLs)" at bounding box center [765, 182] width 181 height 16
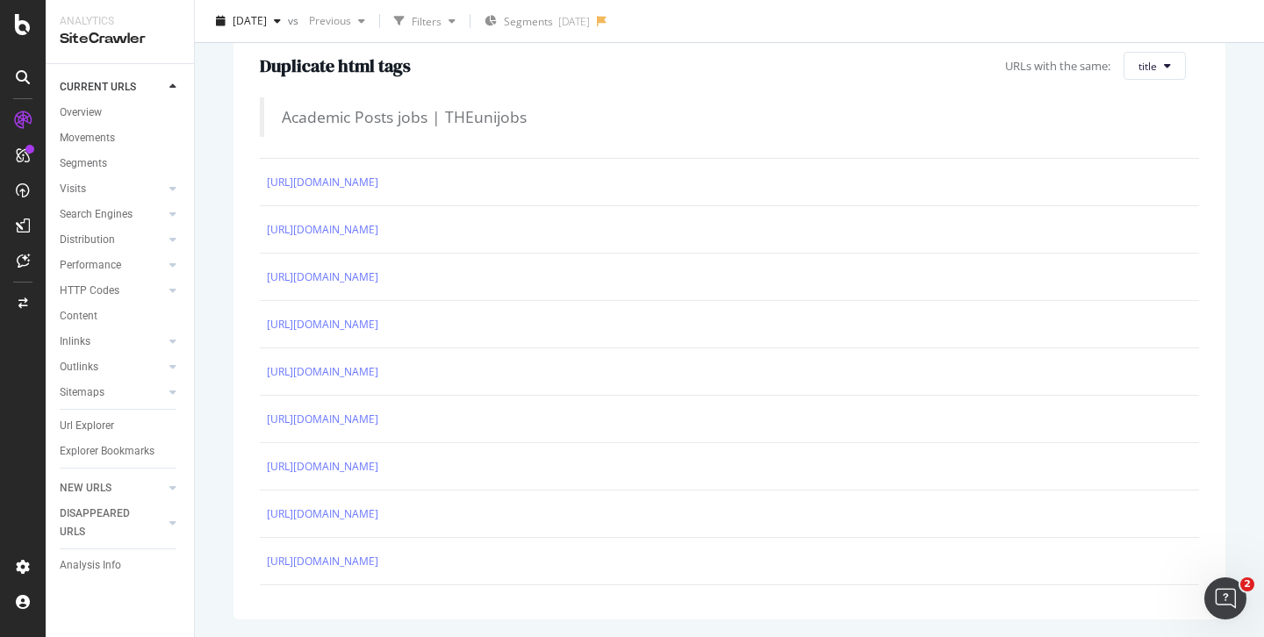
scroll to position [47, 0]
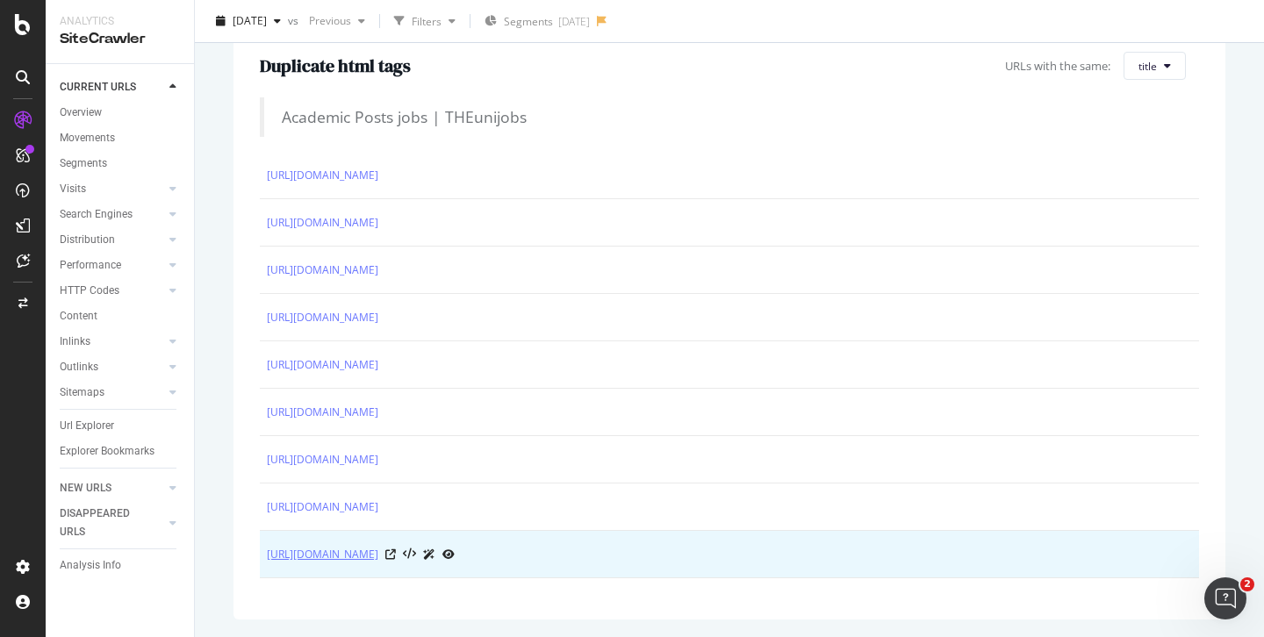
click at [378, 552] on link "[URL][DOMAIN_NAME]" at bounding box center [323, 555] width 112 height 18
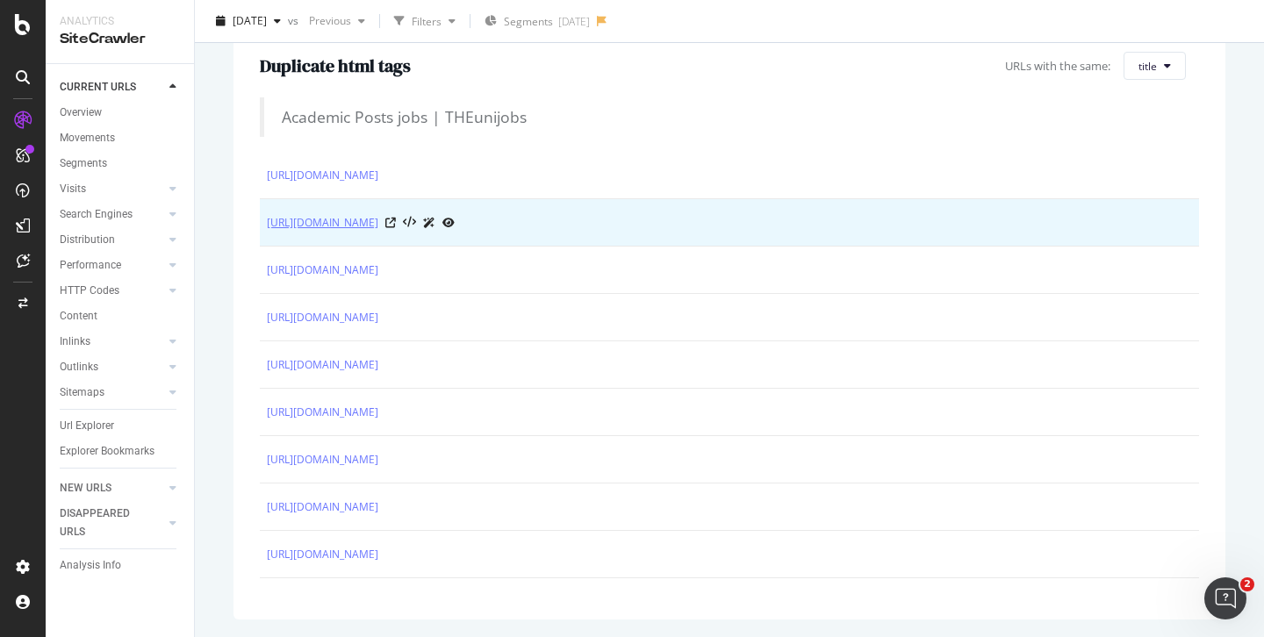
click at [378, 226] on link "[URL][DOMAIN_NAME]" at bounding box center [323, 223] width 112 height 18
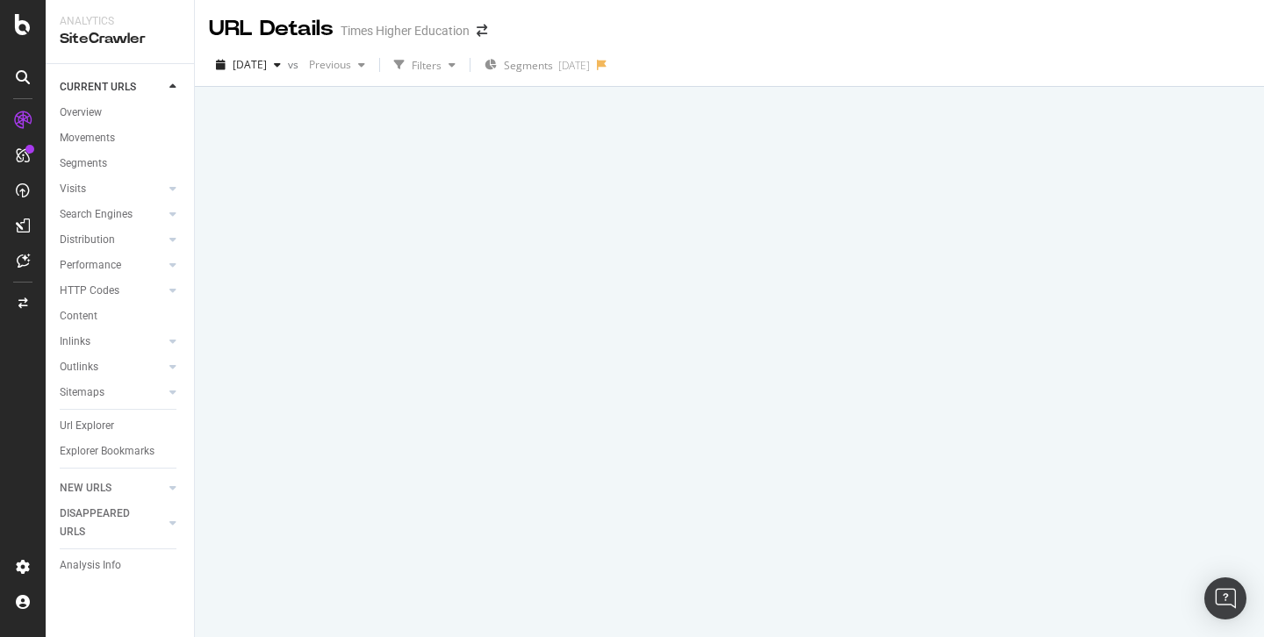
click at [646, 242] on div at bounding box center [729, 362] width 1069 height 551
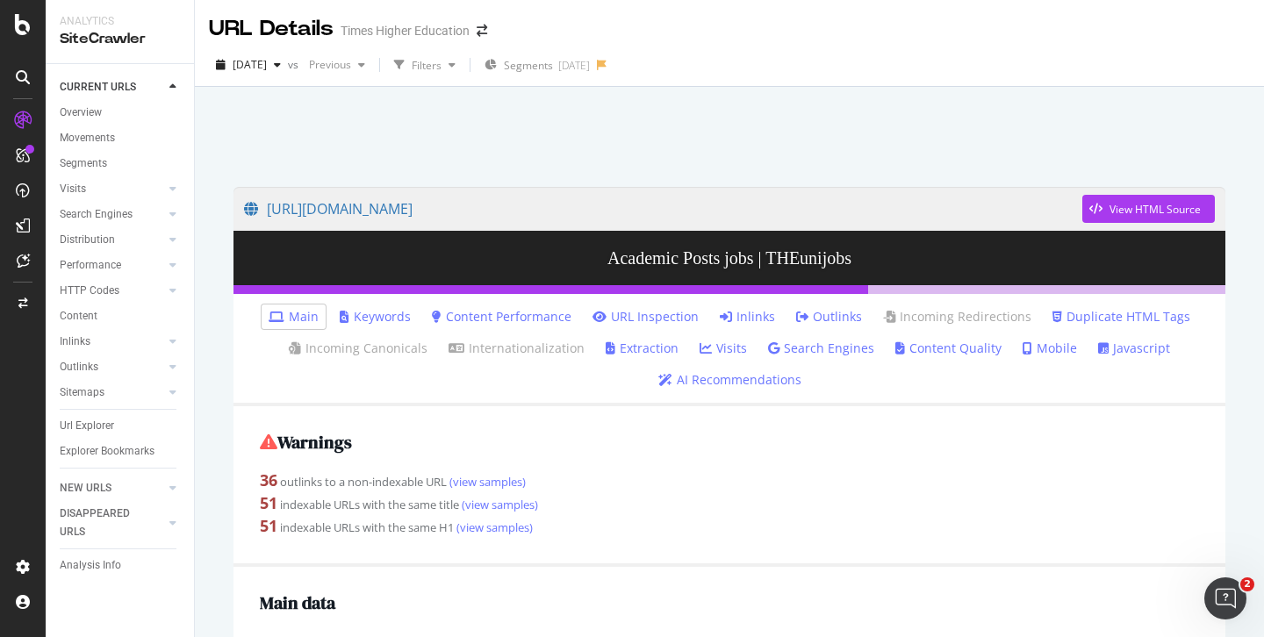
click at [632, 314] on link "URL Inspection" at bounding box center [646, 317] width 106 height 18
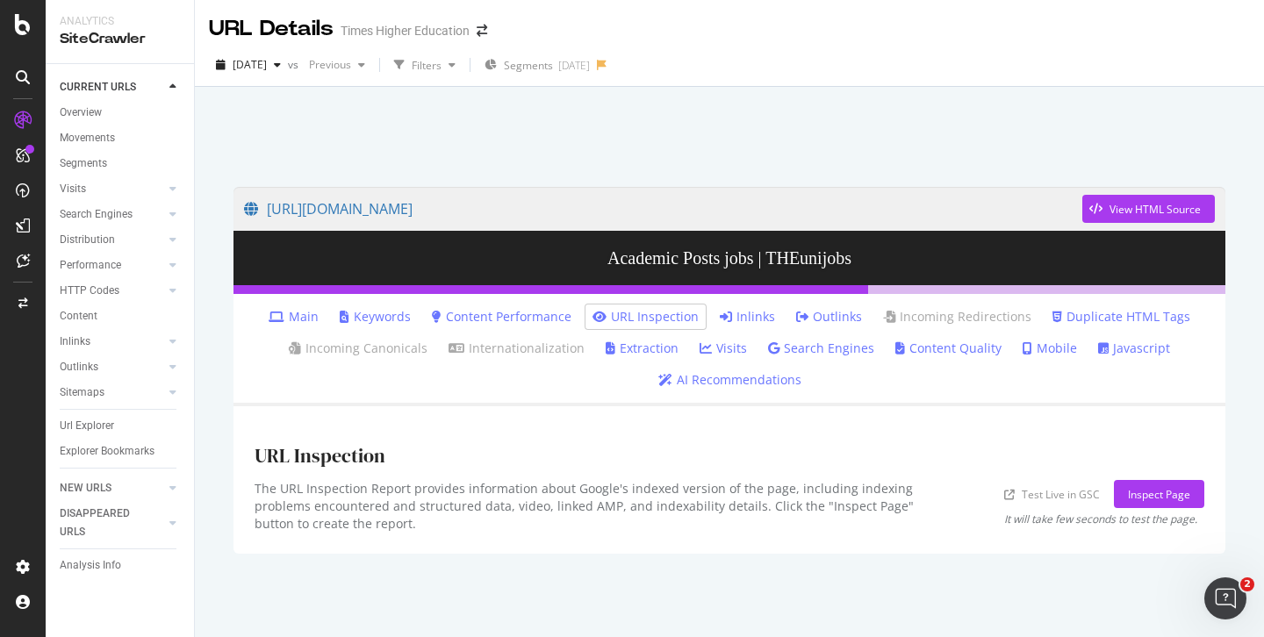
click at [1009, 493] on icon at bounding box center [1009, 495] width 11 height 11
click at [656, 207] on link "[URL][DOMAIN_NAME]" at bounding box center [663, 209] width 838 height 44
